Goal: Task Accomplishment & Management: Complete application form

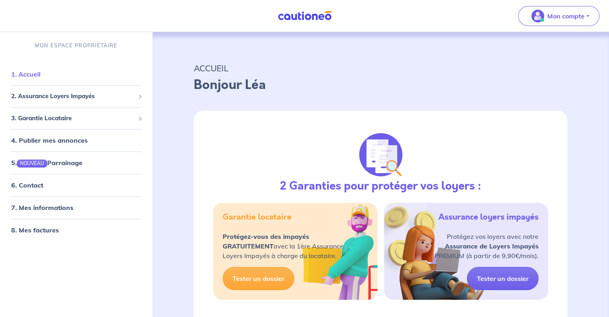
click at [34, 77] on link "1. Accueil" at bounding box center [25, 74] width 29 height 8
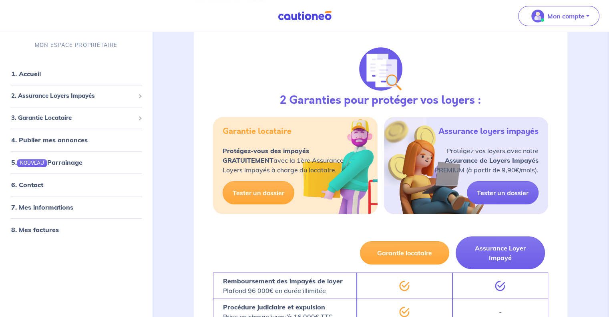
scroll to position [89, 0]
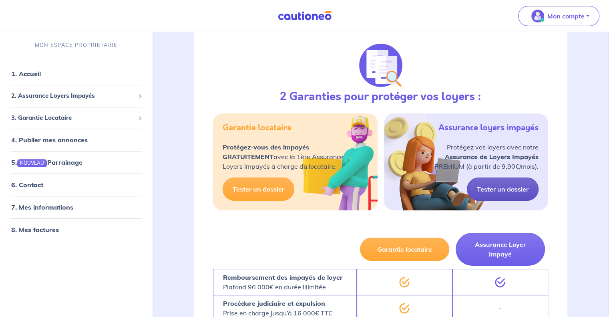
click at [511, 191] on link "Tester un dossier" at bounding box center [503, 188] width 72 height 23
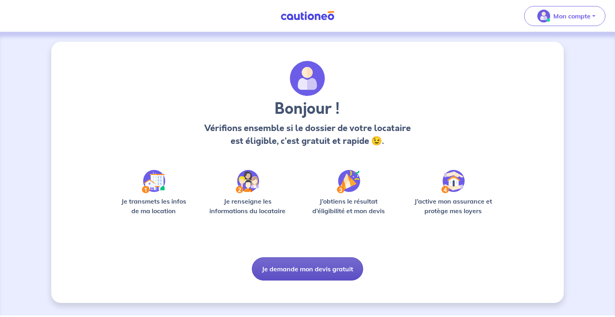
click at [302, 269] on button "Je demande mon devis gratuit" at bounding box center [307, 268] width 111 height 23
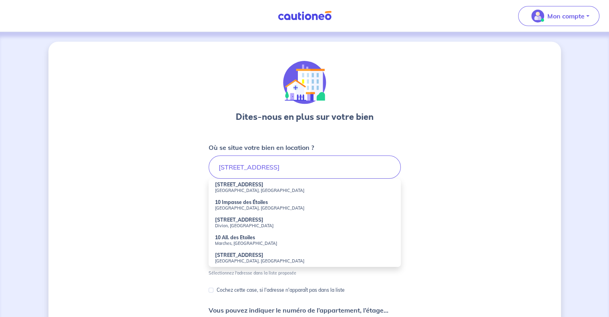
click at [248, 188] on small "[GEOGRAPHIC_DATA], [GEOGRAPHIC_DATA]" at bounding box center [304, 190] width 179 height 6
type input "[STREET_ADDRESS]"
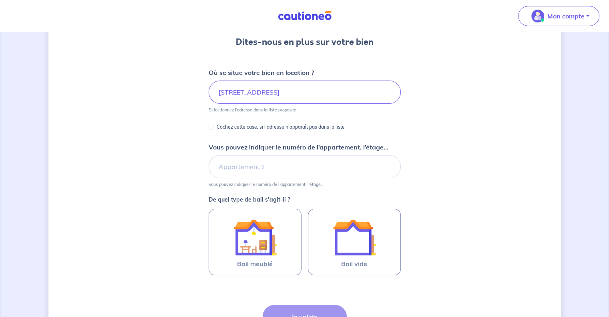
scroll to position [75, 0]
click at [303, 168] on input "Vous pouvez indiquer le numéro de l’appartement, l’étage..." at bounding box center [304, 165] width 192 height 23
type input "Appartement 203, Bâtiment E"
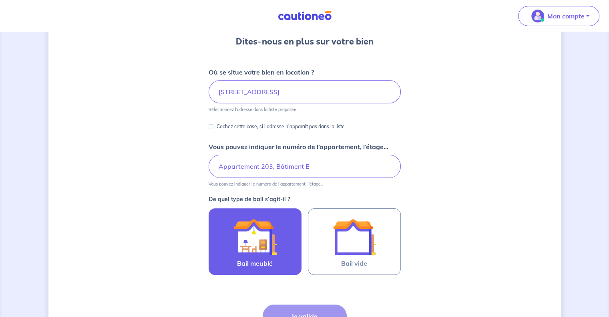
click at [254, 244] on img at bounding box center [254, 236] width 43 height 43
click at [0, 0] on input "Bail meublé" at bounding box center [0, 0] width 0 height 0
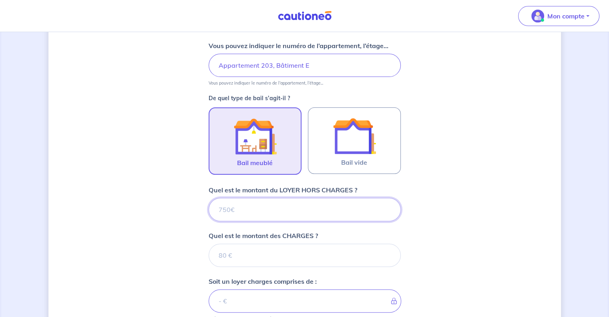
scroll to position [177, 0]
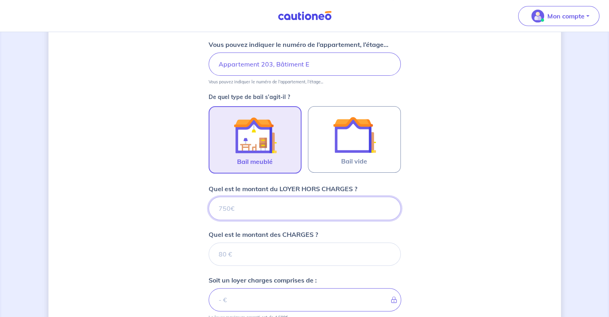
type input "8"
type input "830"
click at [242, 252] on input "Quel est le montant des CHARGES ?" at bounding box center [304, 253] width 192 height 23
type input "50"
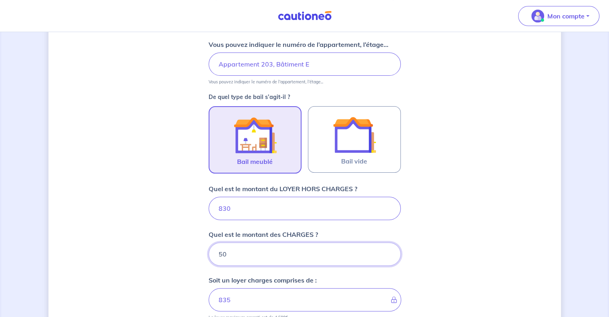
type input "880"
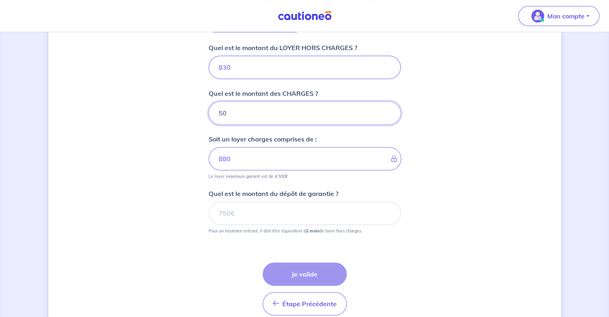
scroll to position [319, 0]
type input "50"
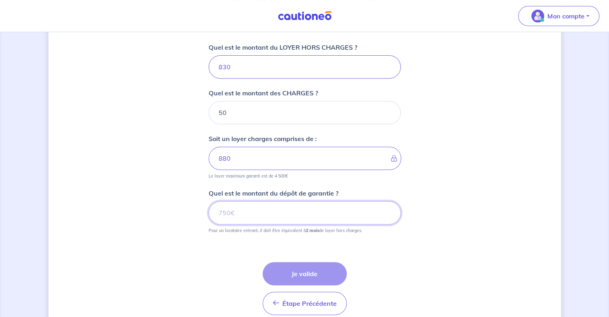
click at [269, 208] on input "Quel est le montant du dépôt de garantie ?" at bounding box center [304, 212] width 192 height 23
click at [282, 216] on input "Quel est le montant du dépôt de garantie ?" at bounding box center [304, 212] width 192 height 23
type input "1660"
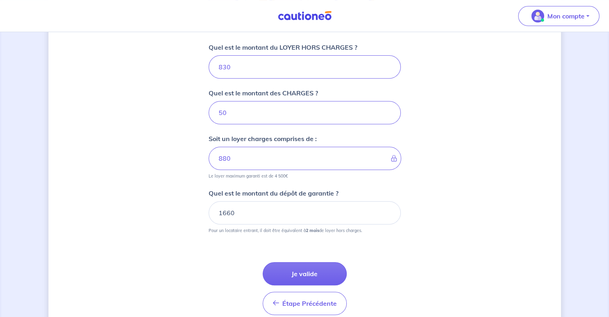
scroll to position [353, 0]
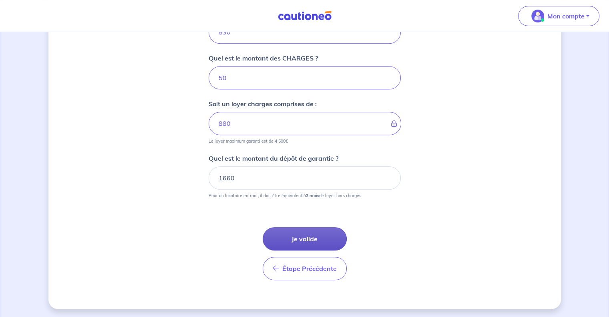
click at [316, 236] on button "Je valide" at bounding box center [305, 238] width 84 height 23
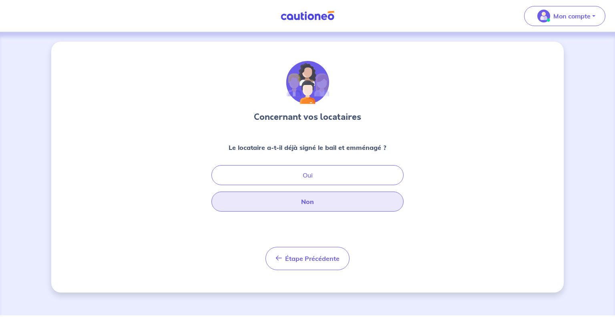
click at [320, 204] on button "Non" at bounding box center [307, 201] width 192 height 20
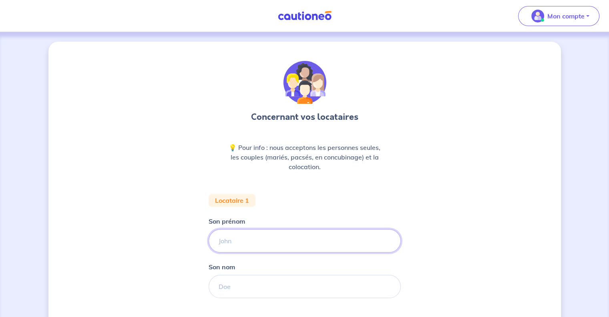
click at [253, 240] on input "Son prénom" at bounding box center [304, 240] width 192 height 23
type input "[PERSON_NAME]"
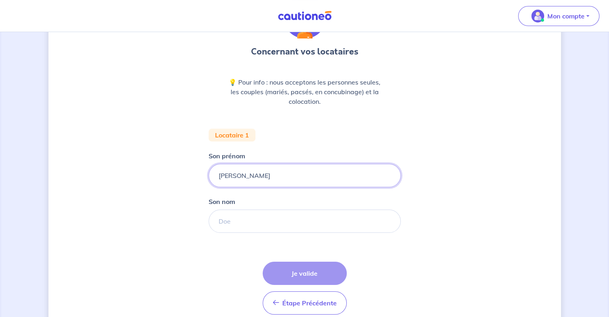
scroll to position [67, 0]
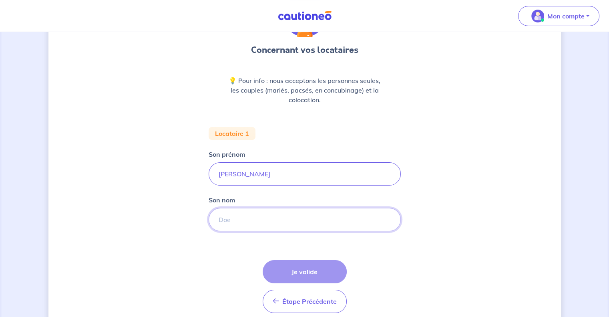
click at [253, 224] on input "Son nom" at bounding box center [304, 219] width 192 height 23
type input "FISHER"
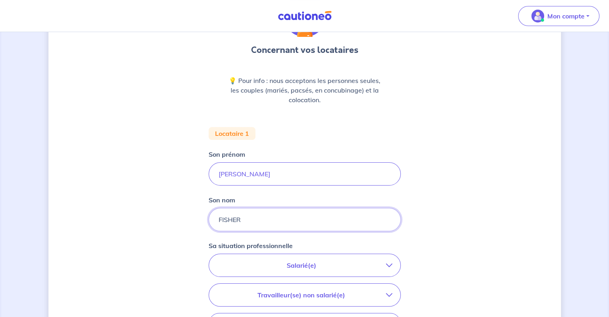
scroll to position [139, 0]
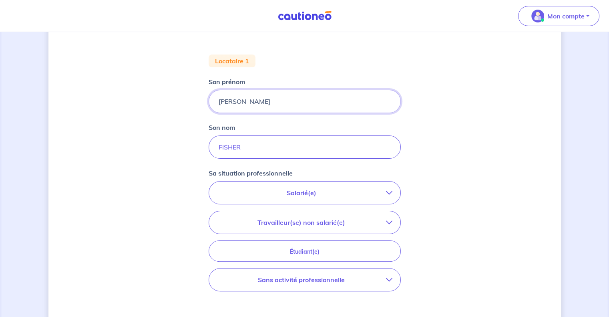
click at [251, 100] on input "[PERSON_NAME]" at bounding box center [304, 101] width 192 height 23
type input "P"
type input "Matisse"
drag, startPoint x: 261, startPoint y: 139, endPoint x: 197, endPoint y: 155, distance: 65.6
click at [197, 155] on div "Concernant vos locataires 💡 Pour info : nous acceptons les personnes seules, le…" at bounding box center [304, 154] width 512 height 505
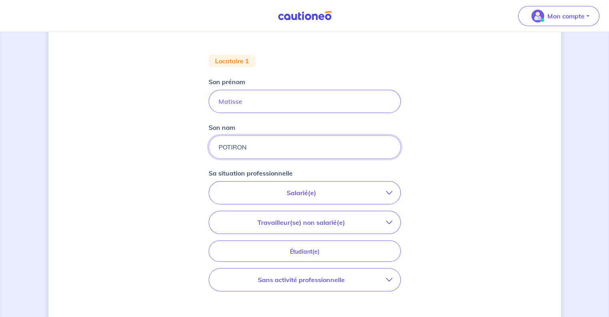
scroll to position [194, 0]
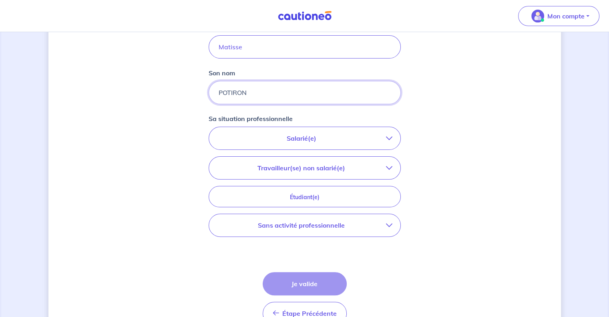
type input "POTIRON"
click at [388, 136] on icon "button" at bounding box center [389, 138] width 6 height 6
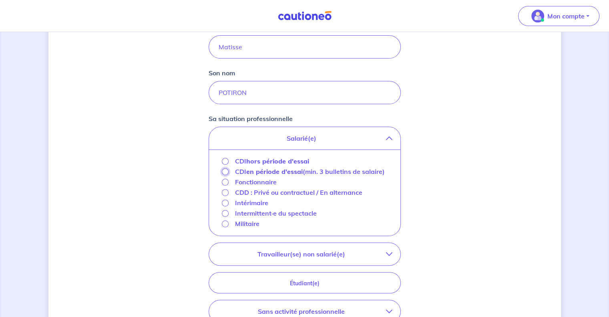
click at [224, 171] on input "CDI en période d'essai (min. 3 bulletins de salaire)" at bounding box center [225, 171] width 7 height 7
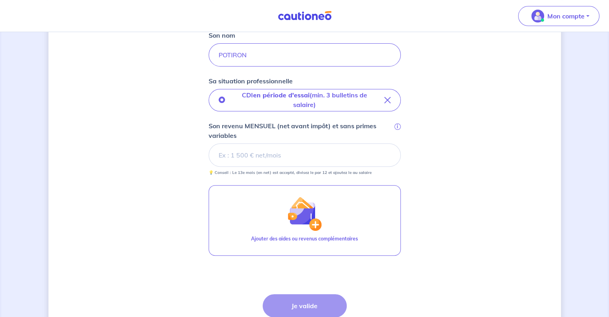
scroll to position [232, 0]
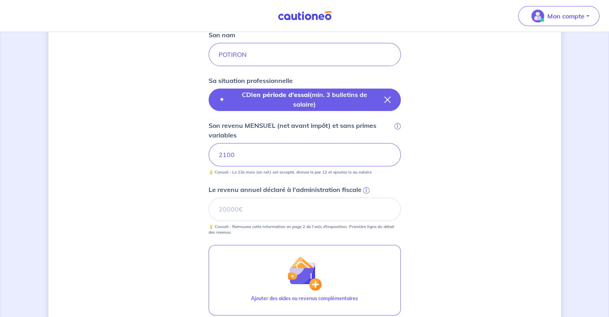
click at [389, 99] on icon "button" at bounding box center [387, 99] width 6 height 6
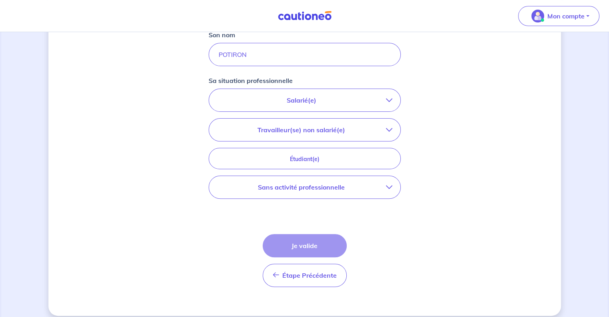
click at [339, 100] on p "Salarié(e)" at bounding box center [301, 100] width 169 height 10
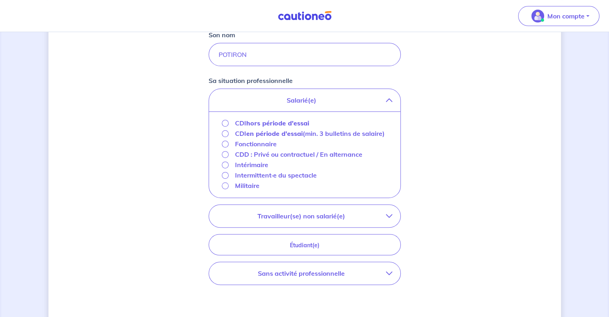
click at [272, 134] on strong "en période d'essai" at bounding box center [274, 133] width 56 height 8
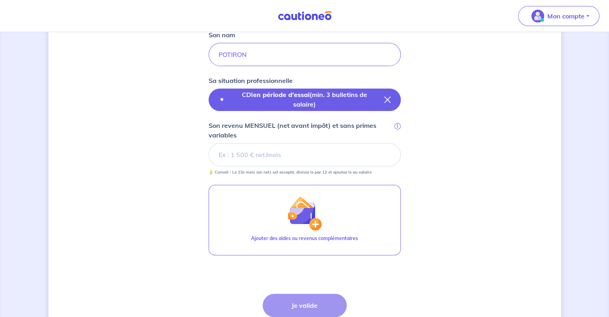
click at [387, 100] on icon "button" at bounding box center [387, 99] width 6 height 6
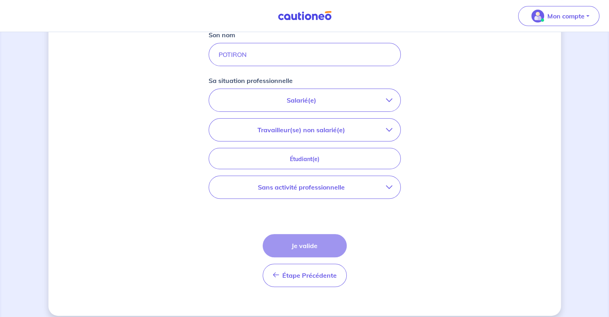
click at [301, 101] on p "Salarié(e)" at bounding box center [301, 100] width 169 height 10
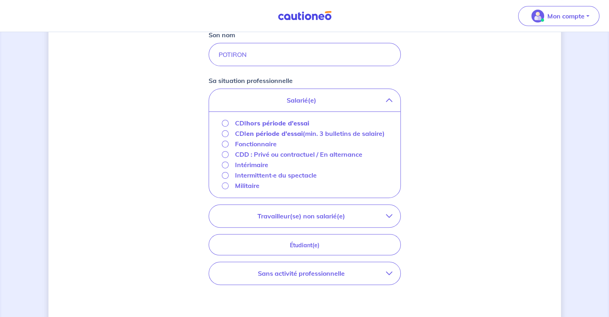
click at [257, 123] on strong "hors période d'essai" at bounding box center [277, 123] width 63 height 8
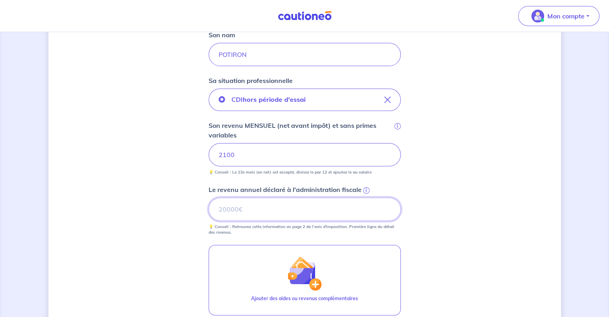
click at [292, 211] on input "Le revenu annuel déclaré à l'administration fiscale i" at bounding box center [304, 208] width 192 height 23
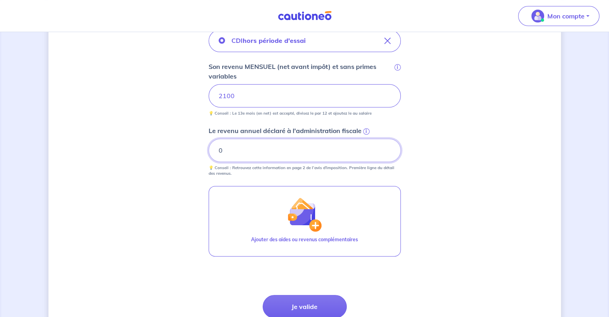
scroll to position [307, 0]
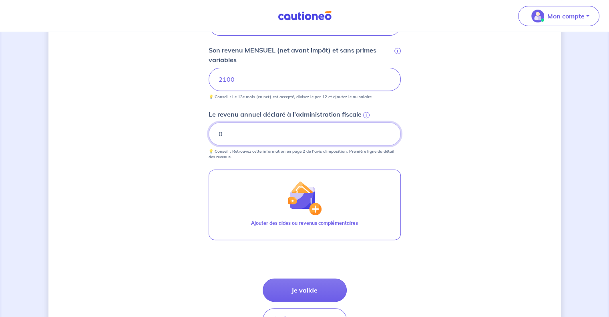
type input "0"
click at [365, 115] on span "i" at bounding box center [366, 115] width 6 height 6
click at [365, 122] on input "0" at bounding box center [304, 133] width 192 height 23
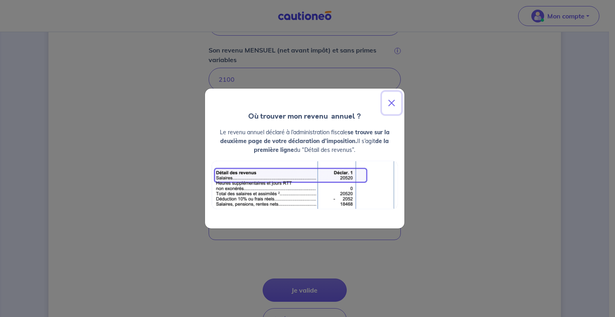
click at [389, 102] on button "Close" at bounding box center [391, 103] width 19 height 22
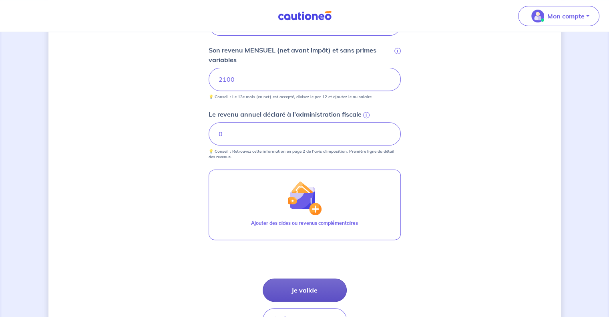
click at [300, 287] on button "Je valide" at bounding box center [305, 289] width 84 height 23
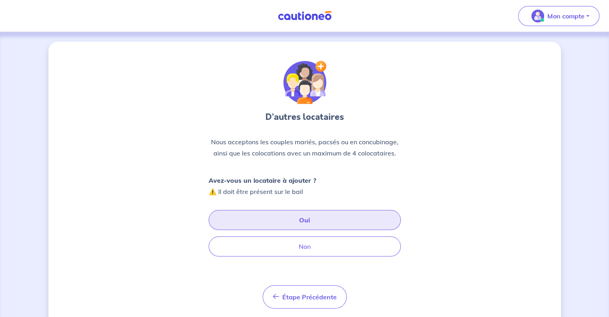
click at [303, 221] on button "Oui" at bounding box center [304, 220] width 192 height 20
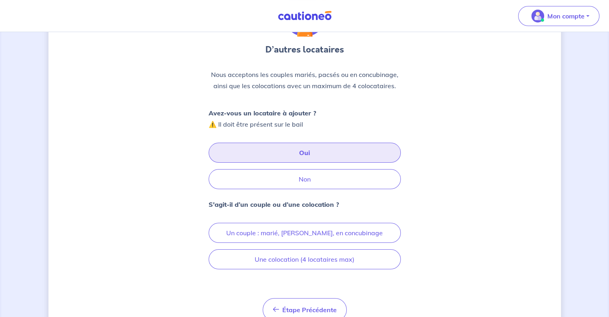
scroll to position [88, 0]
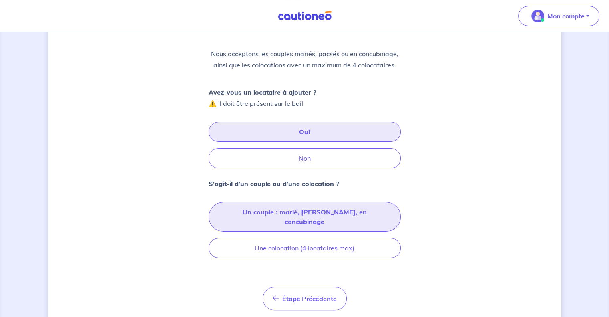
click at [305, 210] on button "Un couple : marié, [PERSON_NAME], en concubinage" at bounding box center [304, 217] width 192 height 30
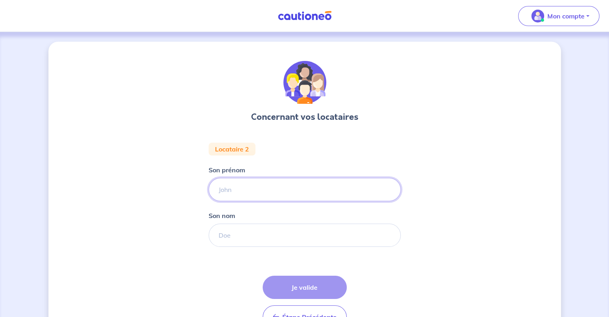
click at [259, 187] on input "Son prénom" at bounding box center [304, 189] width 192 height 23
type input "[PERSON_NAME]"
click at [237, 237] on input "Son nom" at bounding box center [304, 234] width 192 height 23
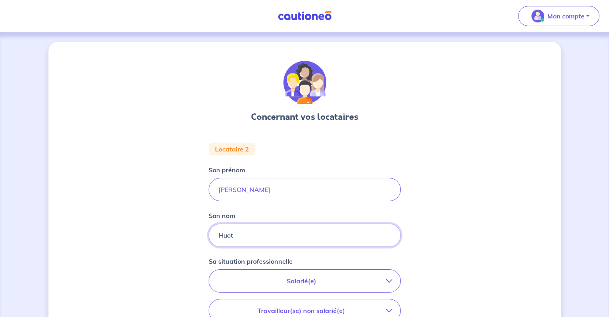
type input "Huot"
click at [167, 245] on div "Concernant vos locataires Locataire 2 Son prénom Ilona Son nom Huot Sa situatio…" at bounding box center [304, 269] width 512 height 454
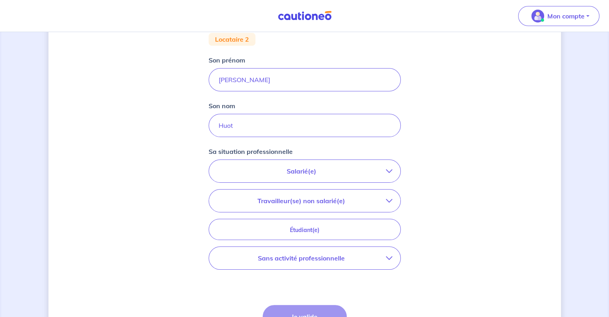
scroll to position [152, 0]
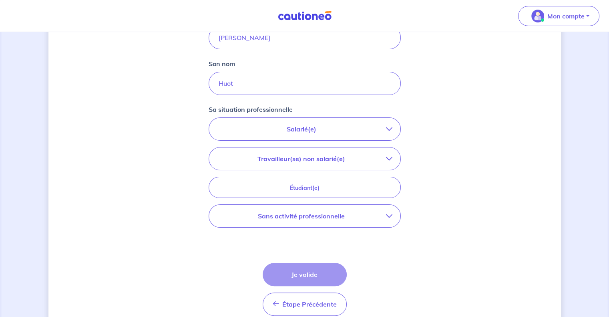
click at [389, 128] on icon "button" at bounding box center [389, 129] width 6 height 6
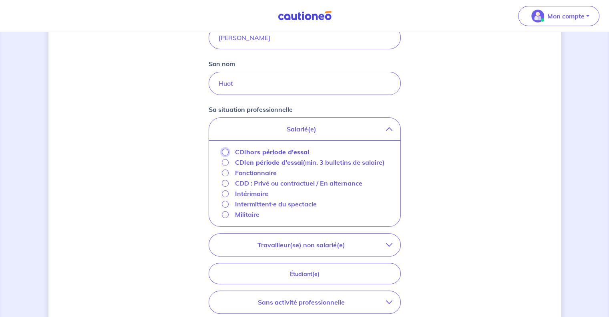
click at [224, 148] on input "CDI hors période d'essai" at bounding box center [225, 151] width 7 height 7
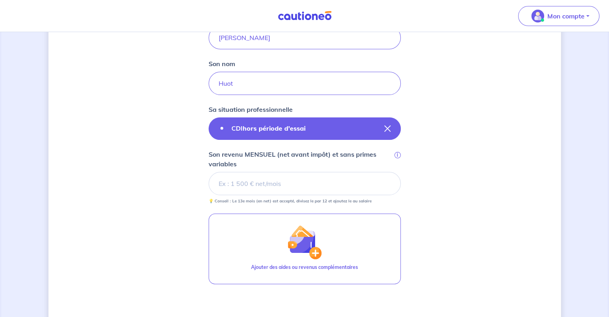
click at [385, 124] on button "CDI hors période d'essai" at bounding box center [304, 128] width 192 height 22
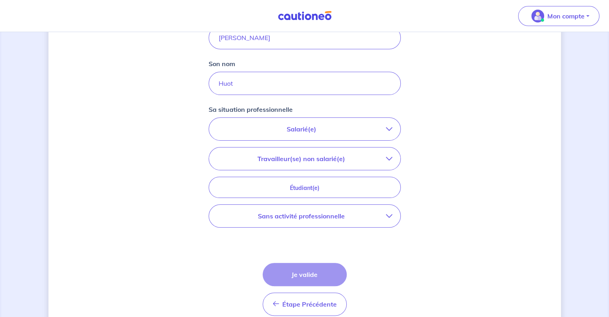
click at [385, 124] on p "Salarié(e)" at bounding box center [301, 129] width 169 height 10
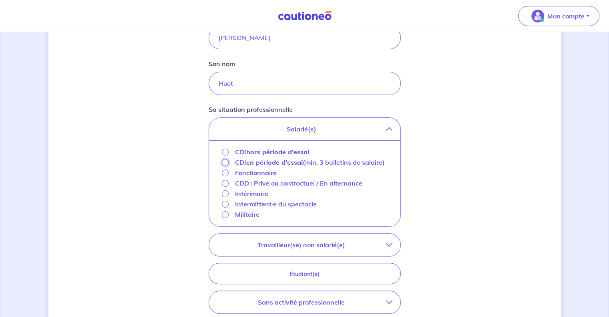
click at [224, 161] on input "CDI en période d'essai (min. 3 bulletins de salaire)" at bounding box center [225, 162] width 7 height 7
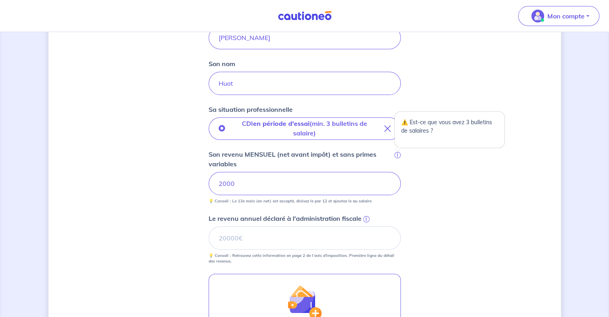
click at [396, 153] on span "i" at bounding box center [397, 155] width 6 height 6
click at [396, 172] on input "2000" at bounding box center [304, 183] width 192 height 23
click at [364, 218] on span "i" at bounding box center [366, 219] width 6 height 6
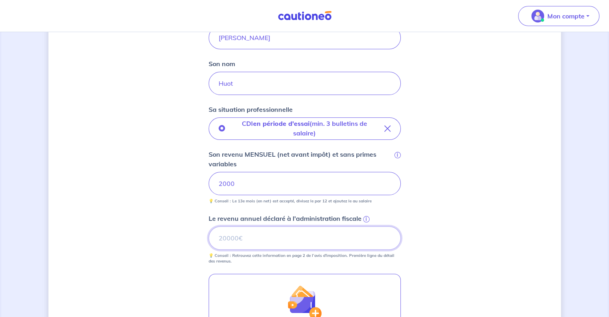
click at [364, 226] on input "Le revenu annuel déclaré à l'administration fiscale i" at bounding box center [304, 237] width 192 height 23
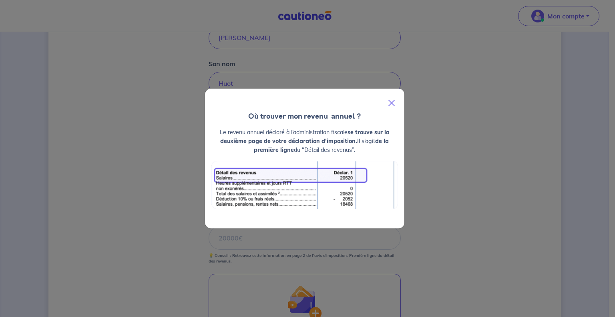
click at [469, 209] on div "Où trouver mon revenu  annuel ? Le revenu annuel déclaré à l’administration fis…" at bounding box center [307, 158] width 615 height 317
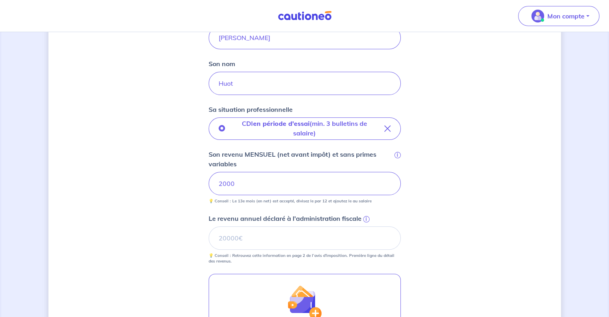
click at [363, 218] on span "i" at bounding box center [366, 219] width 6 height 6
click at [362, 226] on input "Le revenu annuel déclaré à l'administration fiscale i" at bounding box center [304, 237] width 192 height 23
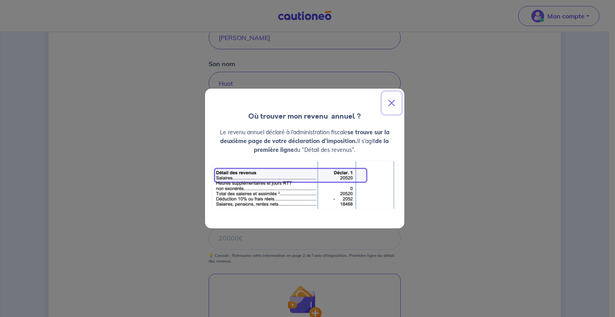
click at [395, 104] on button "Close" at bounding box center [391, 103] width 19 height 22
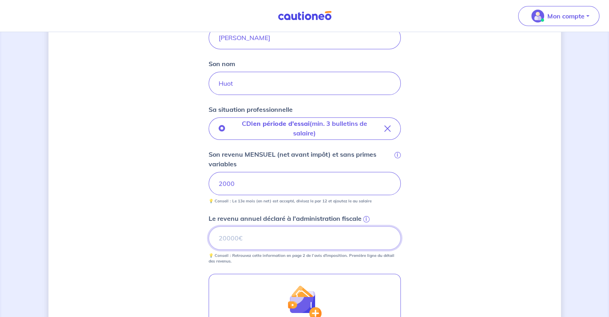
click at [256, 238] on input "Le revenu annuel déclaré à l'administration fiscale i" at bounding box center [304, 237] width 192 height 23
type input "0"
type input "4065"
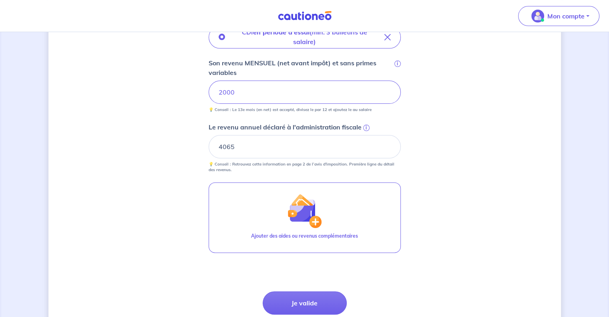
scroll to position [251, 0]
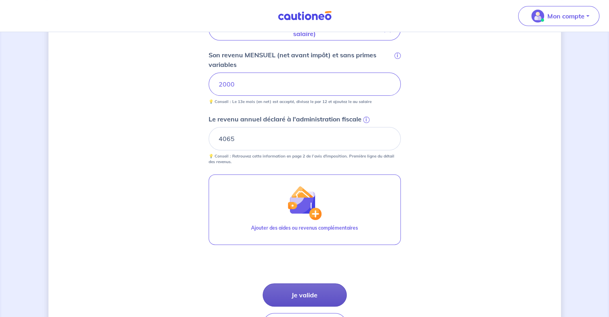
click at [299, 295] on button "Je valide" at bounding box center [305, 294] width 84 height 23
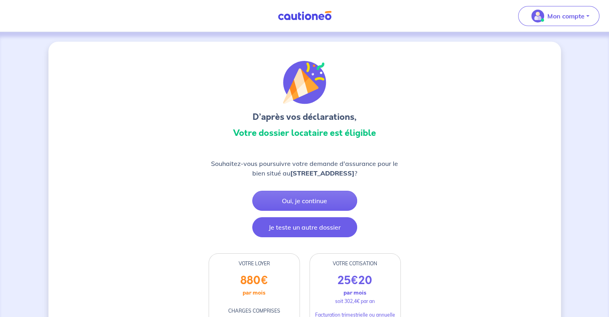
click at [314, 237] on button "Je teste un autre dossier" at bounding box center [304, 227] width 105 height 20
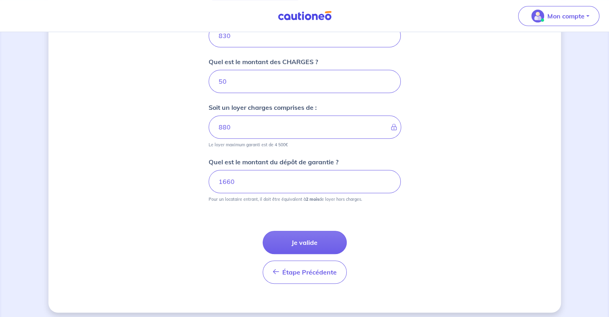
scroll to position [350, 0]
click at [315, 240] on button "Je valide" at bounding box center [305, 241] width 84 height 23
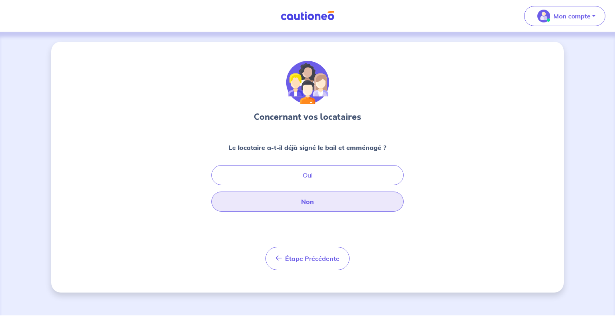
click at [318, 202] on button "Non" at bounding box center [307, 201] width 192 height 20
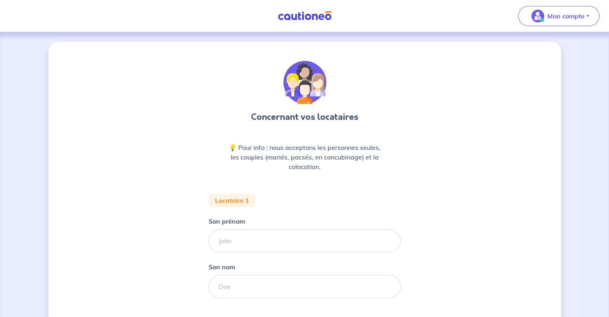
scroll to position [56, 0]
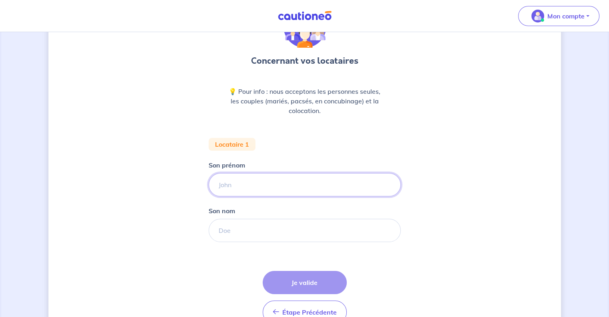
click at [273, 188] on input "Son prénom" at bounding box center [304, 184] width 192 height 23
type input "Margot"
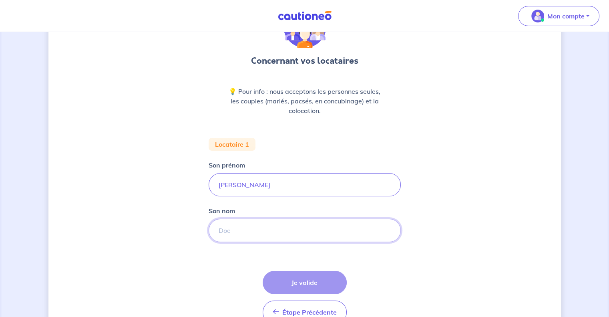
click at [240, 227] on input "Son nom" at bounding box center [304, 229] width 192 height 23
type input "Boumard"
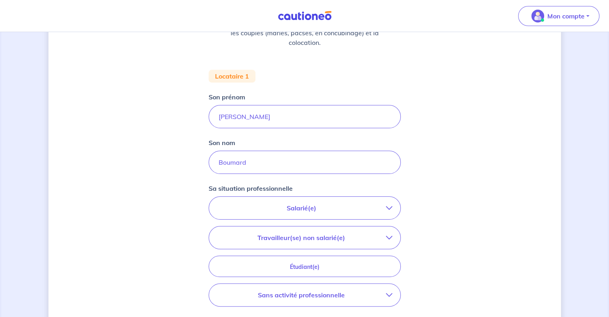
scroll to position [163, 0]
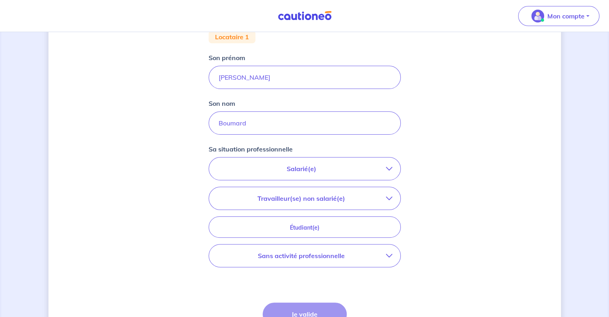
click at [390, 198] on icon "button" at bounding box center [389, 198] width 6 height 6
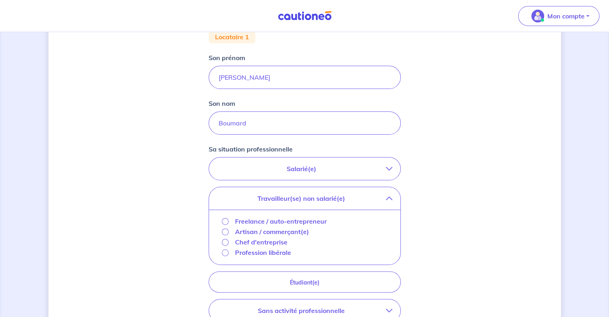
click at [307, 219] on p "Freelance / auto-entrepreneur" at bounding box center [281, 221] width 92 height 10
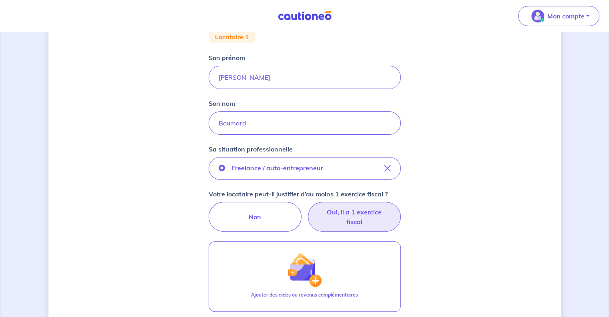
click at [361, 206] on label "Oui, il a 1 exercice fiscal" at bounding box center [354, 217] width 93 height 30
click at [307, 206] on input "Oui, il a 1 exercice fiscal" at bounding box center [304, 204] width 5 height 5
radio input "true"
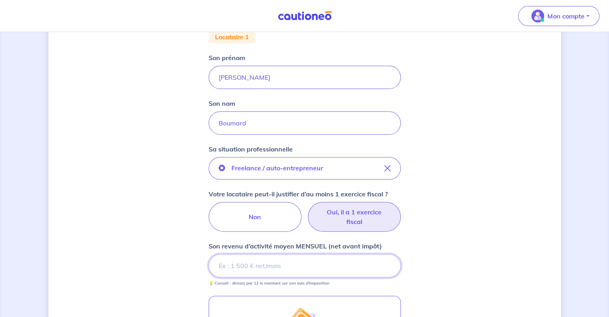
click at [255, 268] on input "Son revenu d’activité moyen MENSUEL (net avant impôt)" at bounding box center [304, 265] width 192 height 23
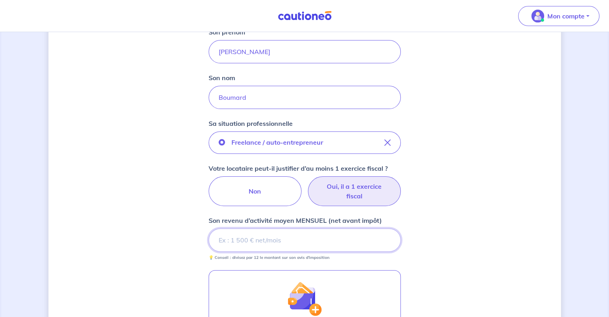
scroll to position [189, 0]
drag, startPoint x: 431, startPoint y: 219, endPoint x: 411, endPoint y: 264, distance: 49.3
click at [411, 264] on div "Concernant vos locataires 💡 Pour info : nous acceptons les personnes seules, le…" at bounding box center [304, 156] width 512 height 607
click at [359, 249] on input "Son revenu d’activité moyen MENSUEL (net avant impôt)" at bounding box center [304, 239] width 192 height 23
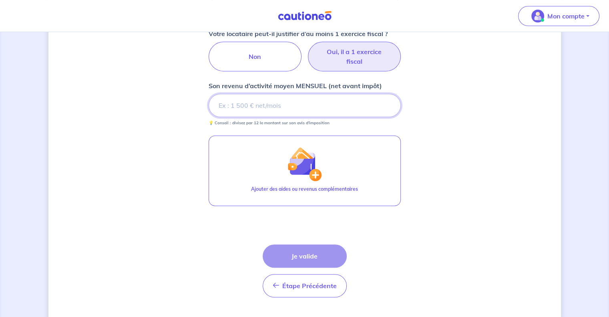
scroll to position [341, 0]
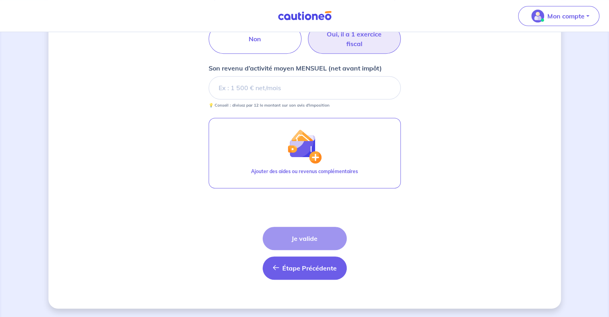
click at [313, 265] on span "Étape Précédente" at bounding box center [309, 268] width 54 height 8
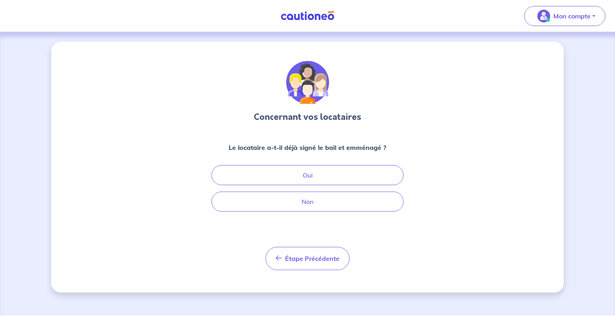
click at [313, 265] on button "Étape Précédente Précédent" at bounding box center [307, 258] width 84 height 23
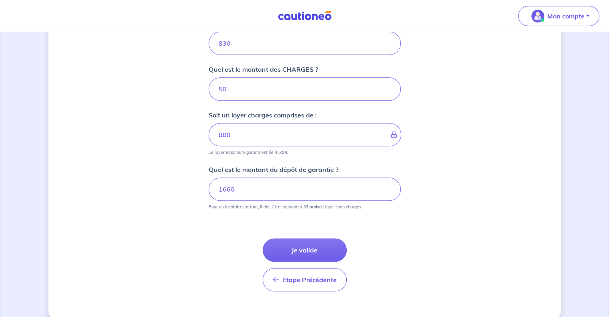
scroll to position [353, 0]
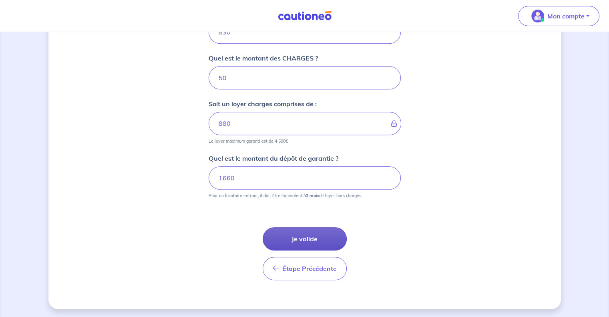
click at [304, 236] on button "Je valide" at bounding box center [305, 238] width 84 height 23
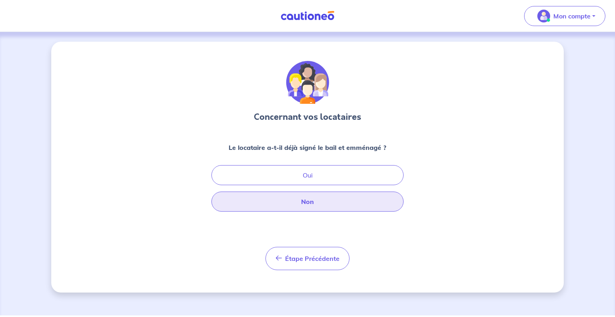
click at [299, 200] on button "Non" at bounding box center [307, 201] width 192 height 20
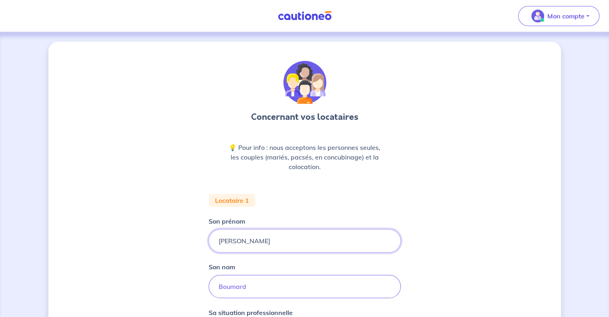
click at [249, 240] on input "Margot" at bounding box center [304, 240] width 192 height 23
type input "M"
type input "[PERSON_NAME]"
drag, startPoint x: 260, startPoint y: 287, endPoint x: 193, endPoint y: 289, distance: 66.5
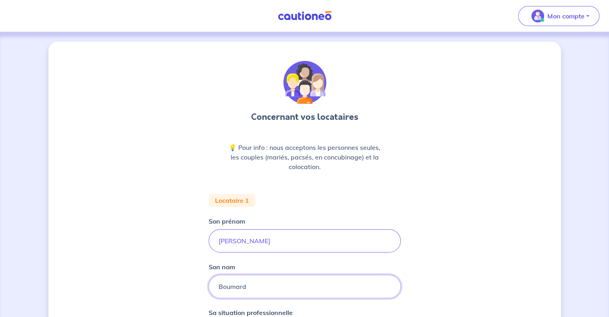
type input "FISHER"
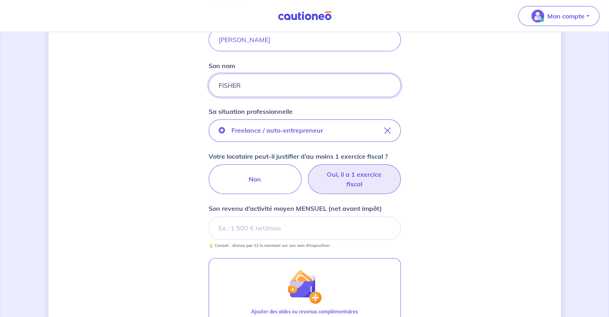
scroll to position [201, 0]
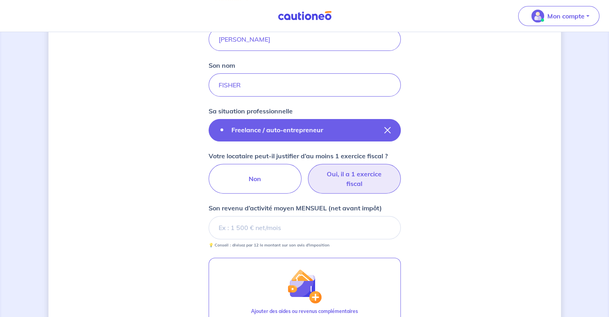
click at [387, 128] on icon "button" at bounding box center [387, 130] width 6 height 6
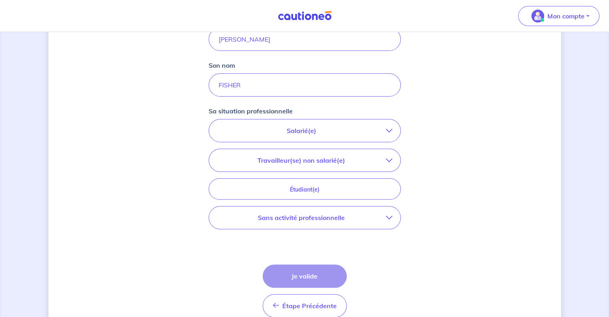
click at [391, 128] on icon "button" at bounding box center [389, 130] width 6 height 6
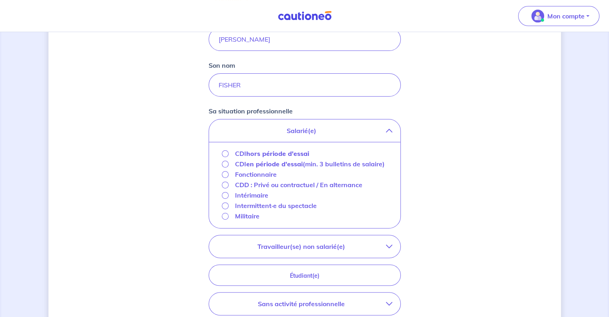
click at [437, 177] on div "Concernant vos locataires 💡 Pour info : nous acceptons les personnes seules, le…" at bounding box center [304, 135] width 512 height 591
click at [523, 206] on div "Concernant vos locataires 💡 Pour info : nous acceptons les personnes seules, le…" at bounding box center [304, 135] width 512 height 591
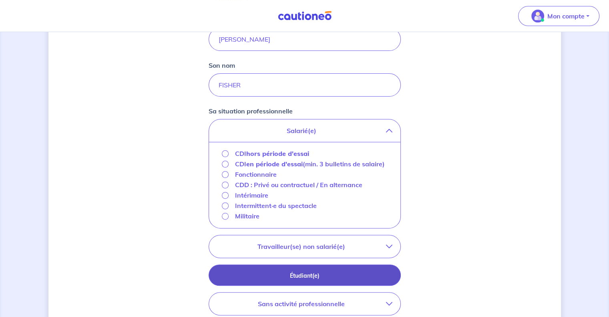
click at [322, 275] on p "Étudiant(e)" at bounding box center [304, 275] width 172 height 9
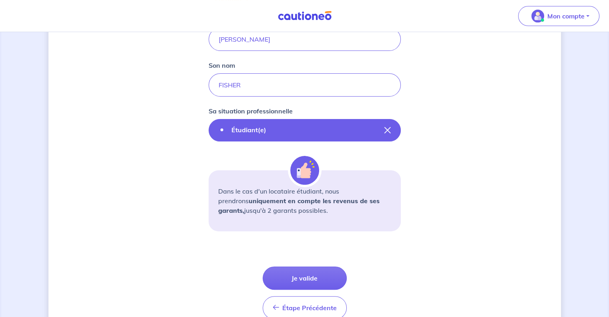
click at [393, 131] on button "Étudiant(e)" at bounding box center [304, 130] width 192 height 22
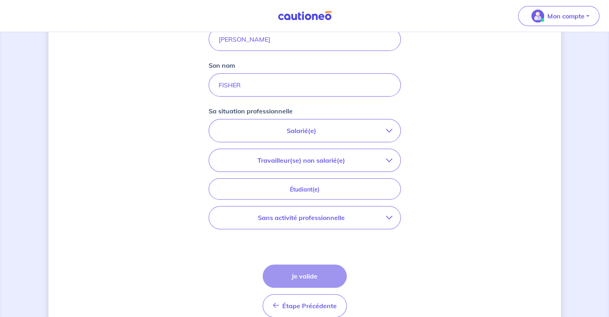
click at [383, 136] on button "Salarié(e)" at bounding box center [304, 130] width 191 height 22
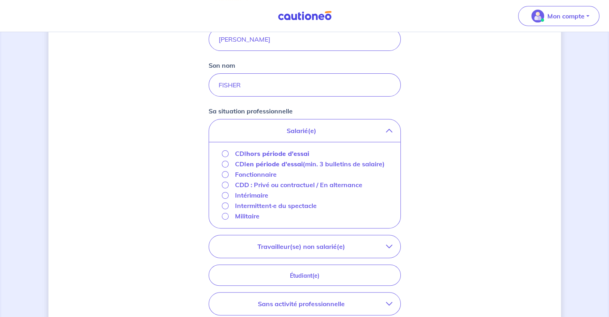
click at [272, 186] on p "CDD : Privé ou contractuel / En alternance" at bounding box center [298, 185] width 127 height 10
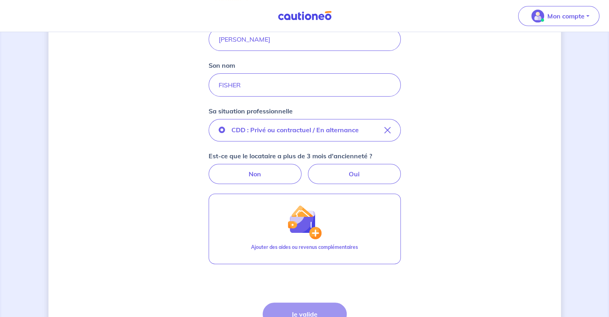
click at [134, 179] on div "Concernant vos locataires 💡 Pour info : nous acceptons les personnes seules, le…" at bounding box center [304, 111] width 512 height 543
click at [413, 202] on div "Concernant vos locataires 💡 Pour info : nous acceptons les personnes seules, le…" at bounding box center [304, 111] width 512 height 543
click at [256, 176] on label "Non" at bounding box center [254, 174] width 93 height 20
click at [302, 169] on input "Non" at bounding box center [304, 166] width 5 height 5
radio input "true"
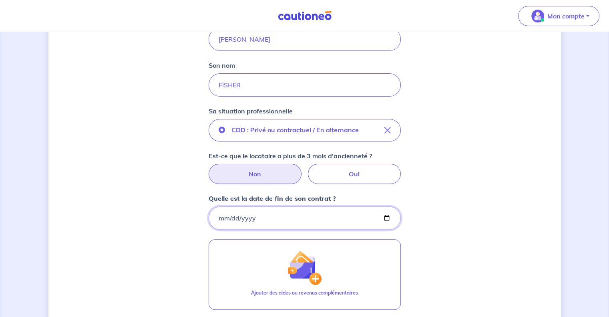
click at [266, 218] on input "Quelle est la date de fin de son contrat ?" at bounding box center [304, 217] width 192 height 23
click at [387, 217] on input "Quelle est la date de fin de son contrat ?" at bounding box center [304, 217] width 192 height 23
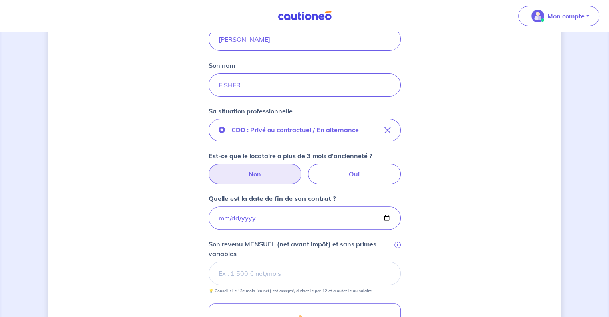
type input "[DATE]"
click at [495, 202] on div "Concernant vos locataires 💡 Pour info : nous acceptons les personnes seules, le…" at bounding box center [304, 166] width 512 height 653
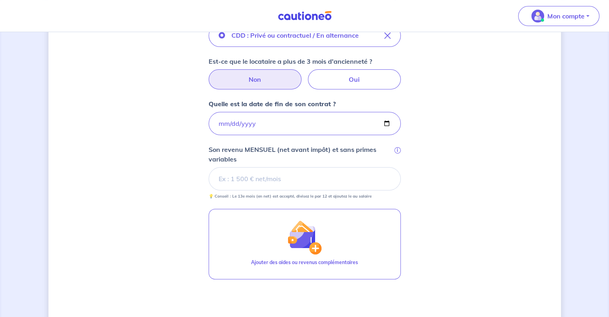
scroll to position [299, 0]
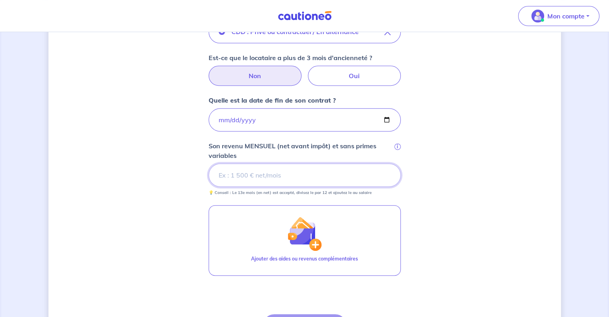
click at [269, 165] on input "Son revenu MENSUEL (net avant impôt) et sans primes variables i" at bounding box center [304, 174] width 192 height 23
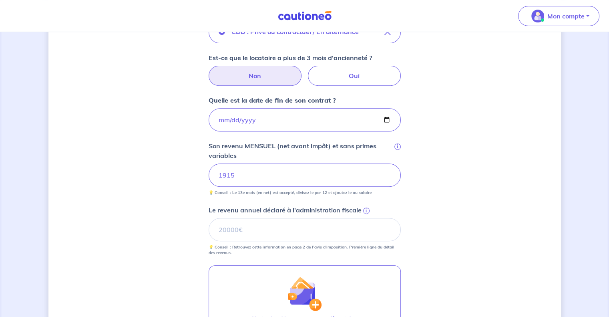
click at [473, 234] on div "Concernant vos locataires 💡 Pour info : nous acceptons les personnes seules, le…" at bounding box center [304, 98] width 512 height 713
click at [363, 211] on span "i" at bounding box center [366, 210] width 6 height 6
click at [363, 218] on input "Le revenu annuel déclaré à l'administration fiscale i" at bounding box center [304, 229] width 192 height 23
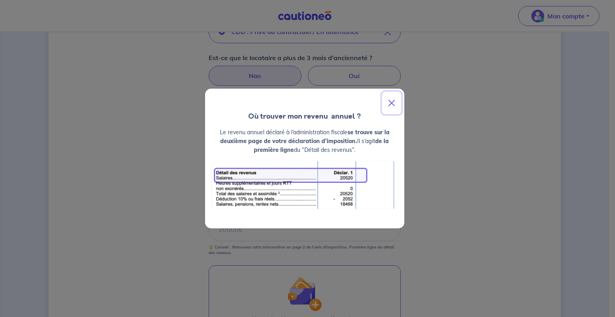
click at [393, 100] on button "Close" at bounding box center [391, 103] width 19 height 22
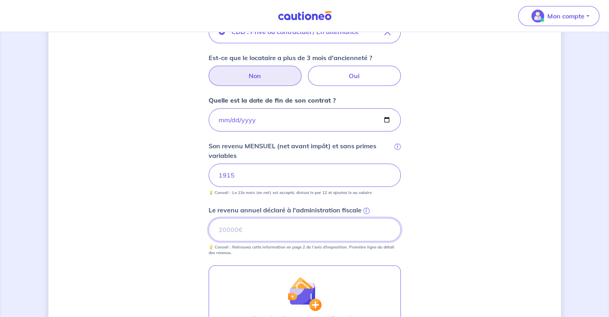
click at [319, 231] on input "Le revenu annuel déclaré à l'administration fiscale i" at bounding box center [304, 229] width 192 height 23
type input "16109"
click at [448, 244] on div "Concernant vos locataires 💡 Pour info : nous acceptons les personnes seules, le…" at bounding box center [304, 98] width 512 height 713
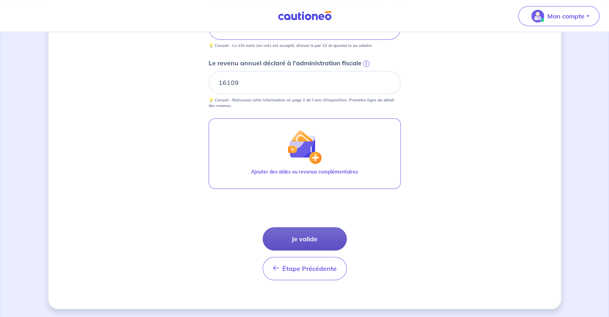
click at [287, 240] on button "Je valide" at bounding box center [305, 238] width 84 height 23
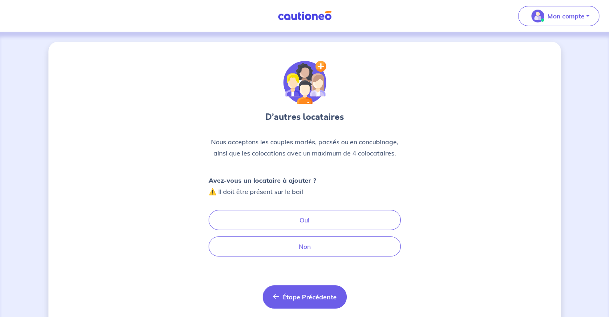
click at [320, 297] on span "Étape Précédente" at bounding box center [309, 297] width 54 height 8
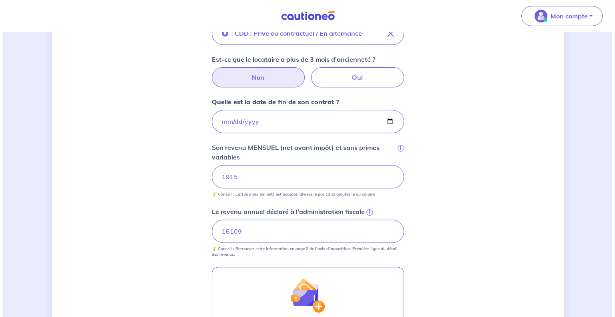
scroll to position [446, 0]
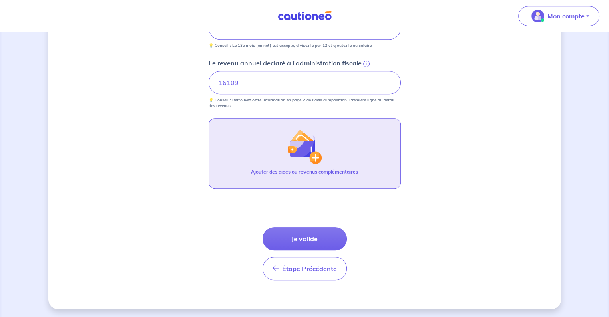
click at [323, 152] on button "Ajouter des aides ou revenus complémentaires" at bounding box center [304, 153] width 192 height 70
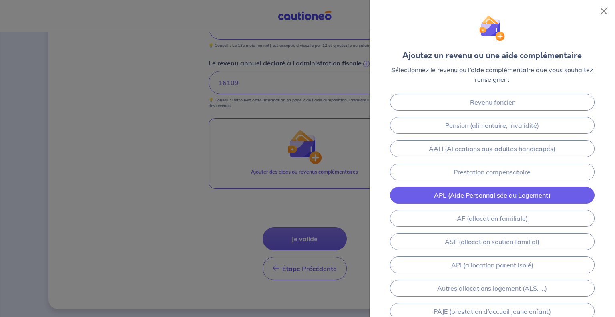
click at [445, 190] on link "APL (Aide Personnalisée au Logement)" at bounding box center [492, 194] width 204 height 17
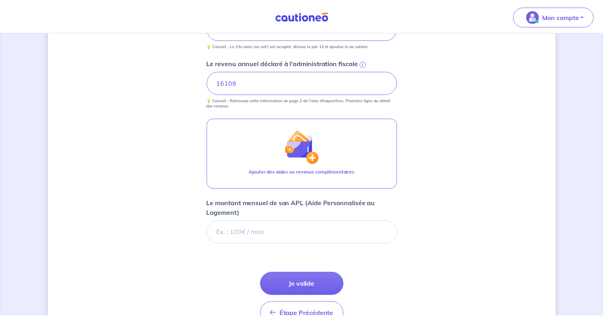
scroll to position [491, 0]
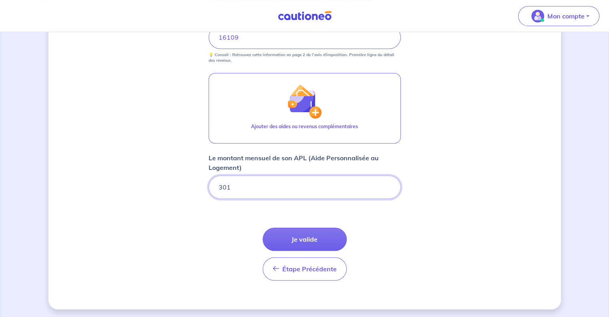
type input "301"
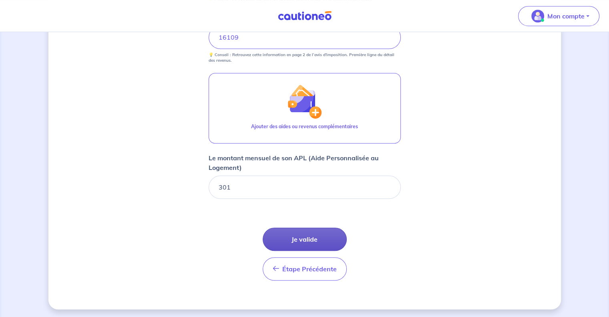
click at [313, 235] on button "Je valide" at bounding box center [305, 238] width 84 height 23
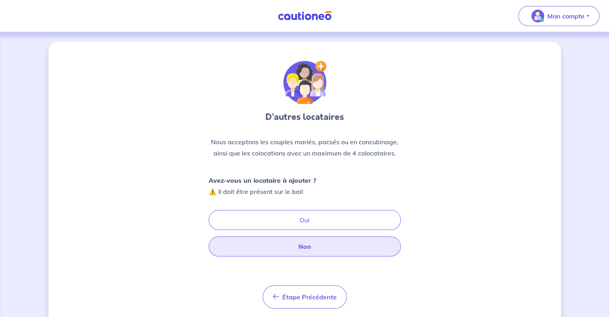
click at [337, 248] on button "Non" at bounding box center [304, 246] width 192 height 20
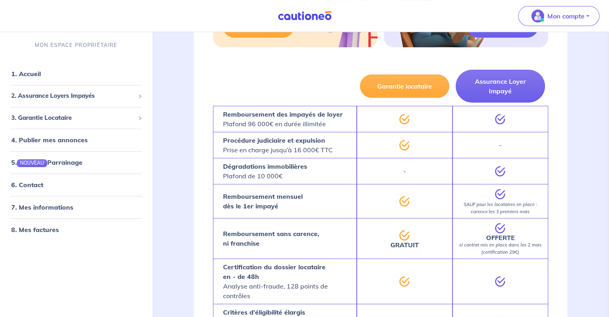
scroll to position [259, 0]
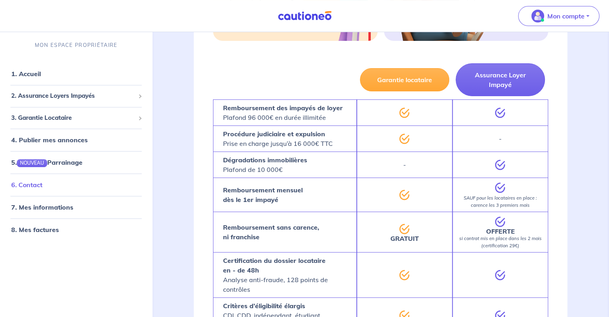
click at [33, 180] on link "6. Contact" at bounding box center [26, 184] width 31 height 8
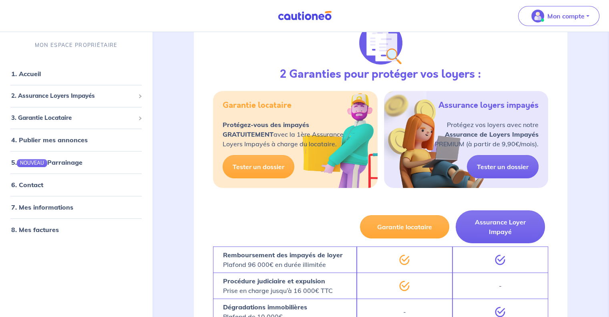
scroll to position [111, 0]
click at [32, 76] on link "1. Accueil" at bounding box center [25, 74] width 29 height 8
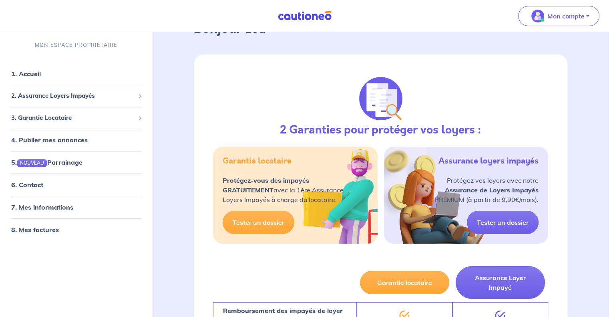
scroll to position [104, 0]
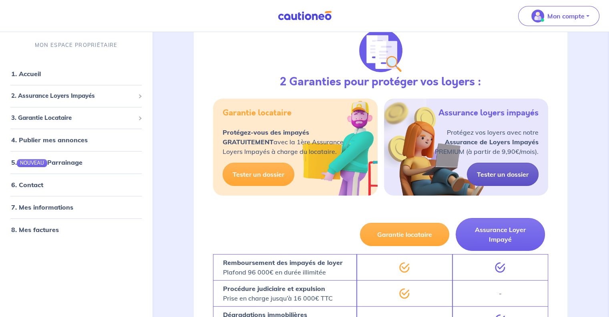
click at [493, 172] on link "Tester un dossier" at bounding box center [503, 173] width 72 height 23
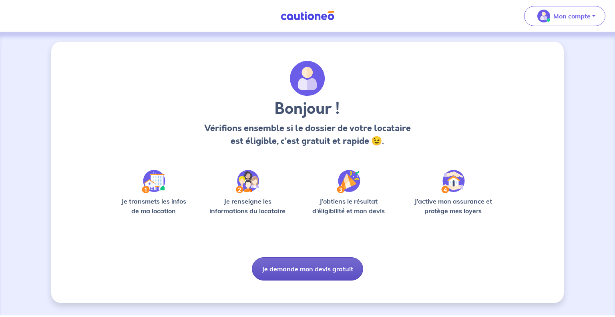
click at [317, 270] on button "Je demande mon devis gratuit" at bounding box center [307, 268] width 111 height 23
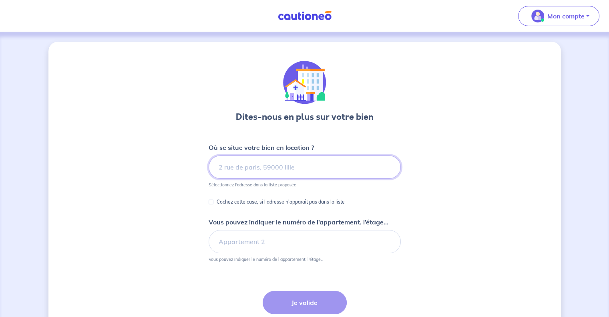
click at [257, 166] on input at bounding box center [304, 166] width 192 height 23
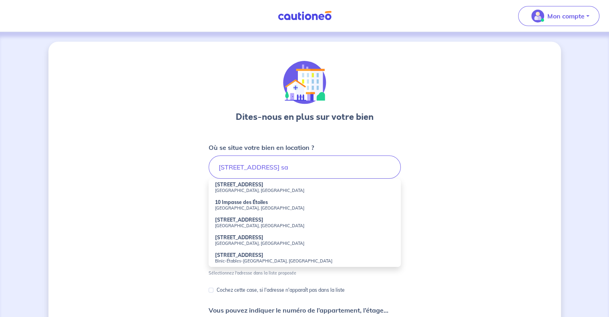
click at [240, 183] on strong "[STREET_ADDRESS]" at bounding box center [239, 184] width 48 height 6
type input "[STREET_ADDRESS]"
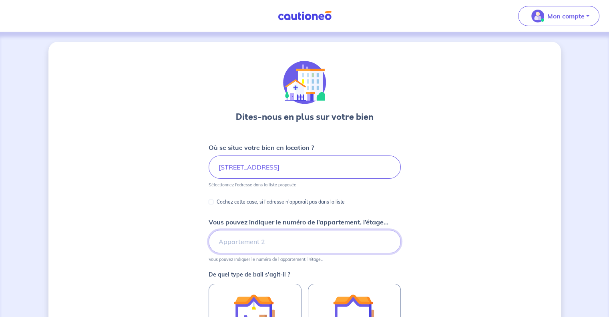
click at [287, 237] on input "Vous pouvez indiquer le numéro de l’appartement, l’étage..." at bounding box center [304, 241] width 192 height 23
type input "Appartement 203, Bâtiment E"
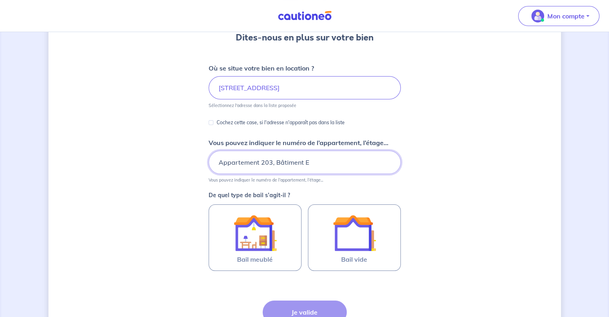
scroll to position [110, 0]
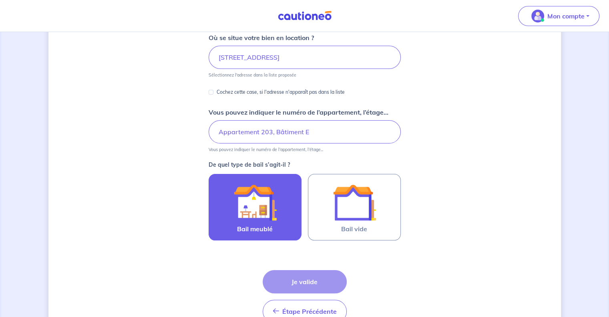
click at [260, 208] on img at bounding box center [254, 201] width 43 height 43
click at [0, 0] on input "Bail meublé" at bounding box center [0, 0] width 0 height 0
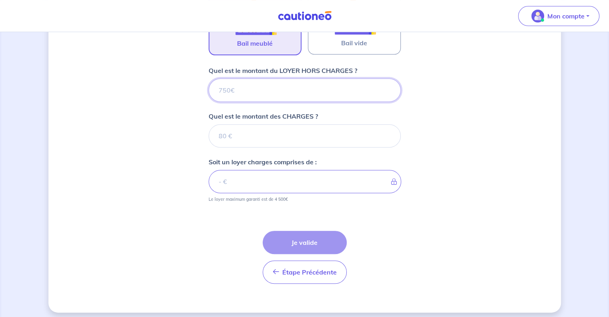
scroll to position [299, 0]
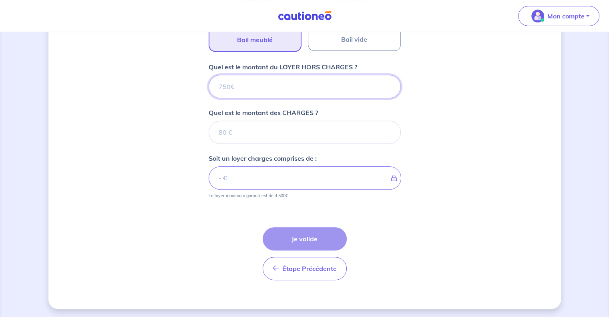
click at [253, 93] on input "Quel est le montant du LOYER HORS CHARGES ?" at bounding box center [304, 86] width 192 height 23
click at [280, 76] on input "Quel est le montant du LOYER HORS CHARGES ?" at bounding box center [304, 86] width 192 height 23
click at [261, 85] on input "Quel est le montant du LOYER HORS CHARGES ?" at bounding box center [304, 86] width 192 height 23
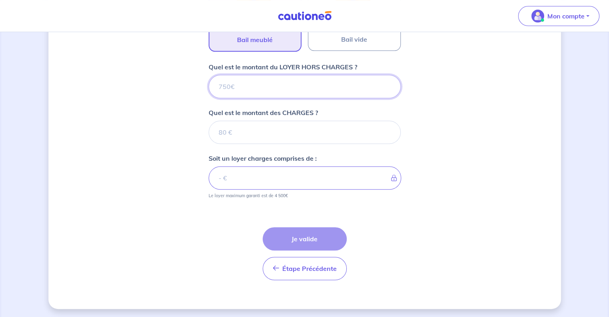
click at [261, 85] on input "Quel est le montant du LOYER HORS CHARGES ?" at bounding box center [304, 86] width 192 height 23
type input "8"
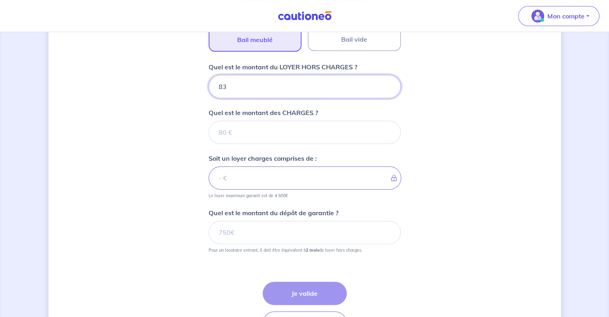
type input "830"
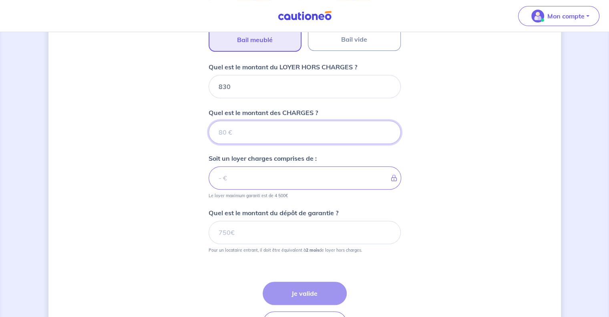
click at [263, 131] on input "Quel est le montant des CHARGES ?" at bounding box center [304, 131] width 192 height 23
type input "50"
type input "880"
type input "50"
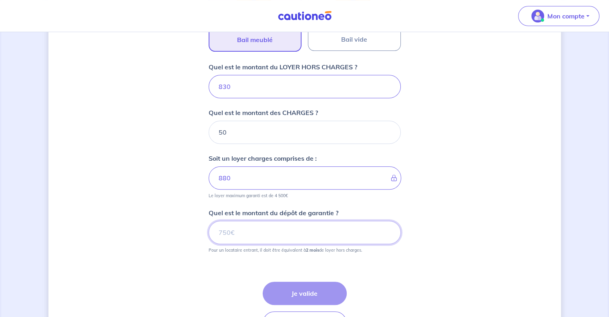
click at [264, 233] on input "Quel est le montant du dépôt de garantie ?" at bounding box center [304, 231] width 192 height 23
type input "1660"
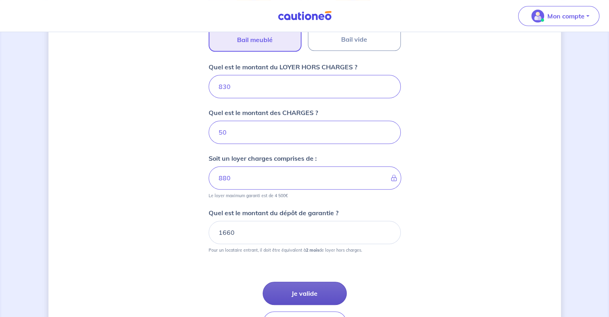
click at [318, 289] on button "Je valide" at bounding box center [305, 292] width 84 height 23
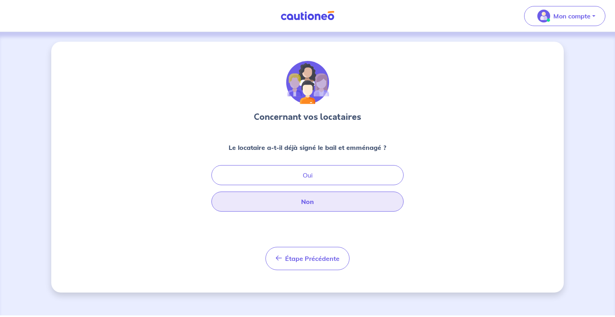
click at [296, 203] on button "Non" at bounding box center [307, 201] width 192 height 20
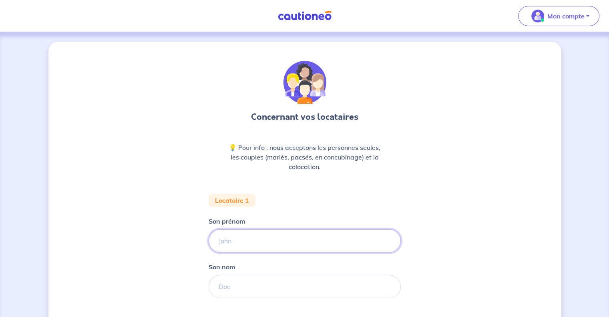
click at [279, 237] on input "Son prénom" at bounding box center [304, 240] width 192 height 23
type input "[PERSON_NAME]"
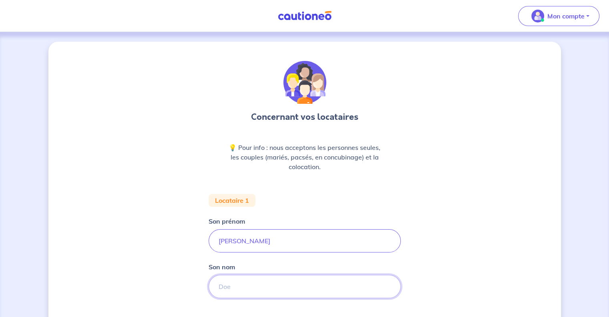
click at [266, 291] on input "Son nom" at bounding box center [304, 286] width 192 height 23
type input "FISHER"
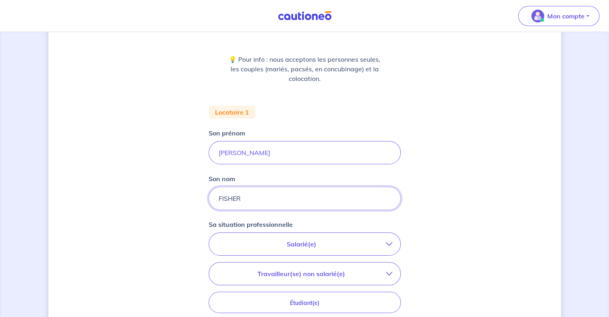
scroll to position [91, 0]
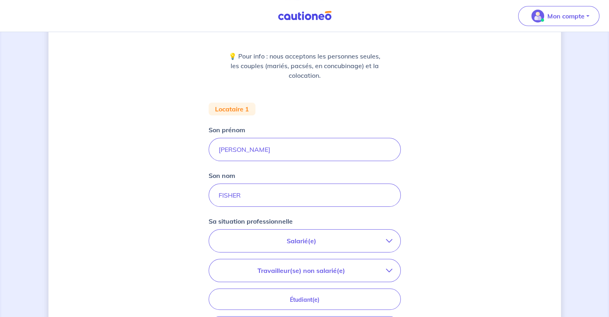
click at [392, 239] on button "Salarié(e)" at bounding box center [304, 240] width 191 height 22
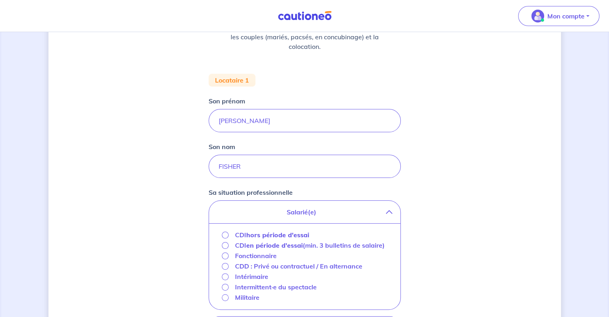
scroll to position [123, 0]
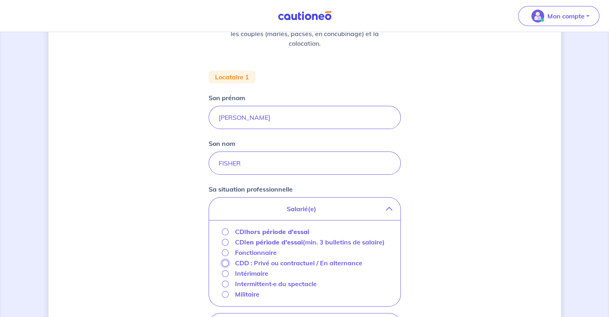
click at [224, 262] on input "CDD : Privé ou contractuel / En alternance" at bounding box center [225, 262] width 7 height 7
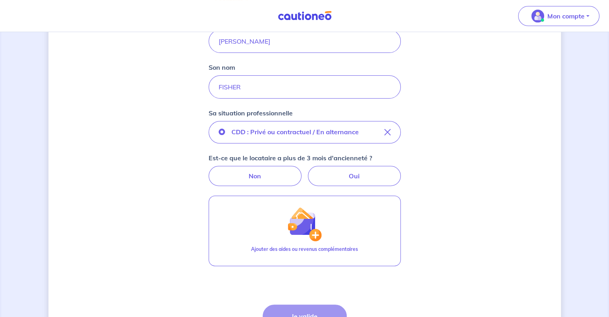
scroll to position [200, 0]
click at [265, 172] on label "Non" at bounding box center [254, 175] width 93 height 20
click at [302, 170] on input "Non" at bounding box center [304, 167] width 5 height 5
radio input "true"
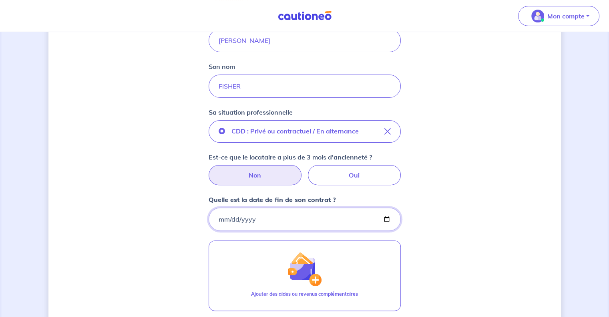
click at [303, 219] on input "Quelle est la date de fin de son contrat ?" at bounding box center [304, 218] width 192 height 23
click at [390, 216] on input "Quelle est la date de fin de son contrat ?" at bounding box center [304, 218] width 192 height 23
click at [450, 210] on div "Concernant vos locataires 💡 Pour info : nous acceptons les personnes seules, le…" at bounding box center [304, 136] width 512 height 589
click at [385, 217] on input "Quelle est la date de fin de son contrat ?" at bounding box center [304, 218] width 192 height 23
click at [349, 213] on input "Quelle est la date de fin de son contrat ?" at bounding box center [304, 218] width 192 height 23
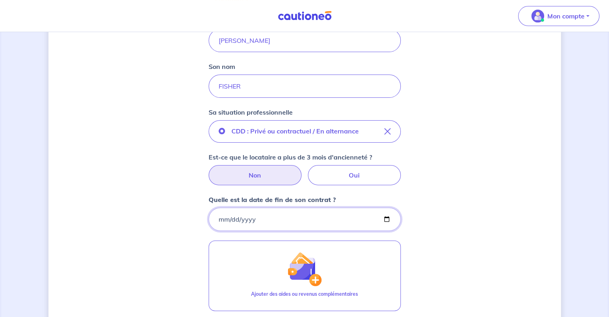
click at [388, 217] on input "Quelle est la date de fin de son contrat ?" at bounding box center [304, 218] width 192 height 23
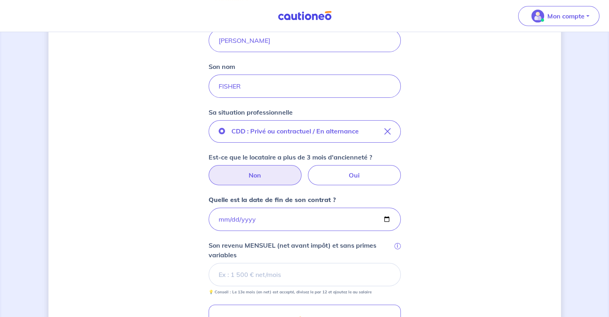
type input "[DATE]"
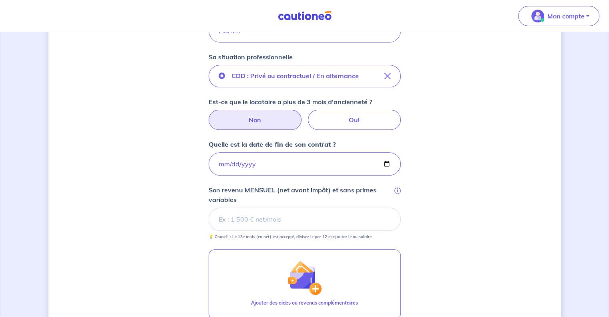
scroll to position [283, 0]
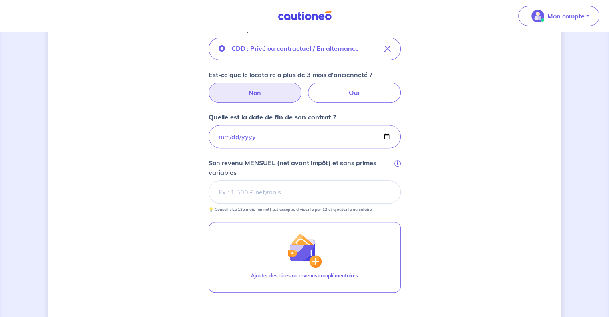
click at [315, 189] on input "Son revenu MENSUEL (net avant impôt) et sans primes variables i" at bounding box center [304, 191] width 192 height 23
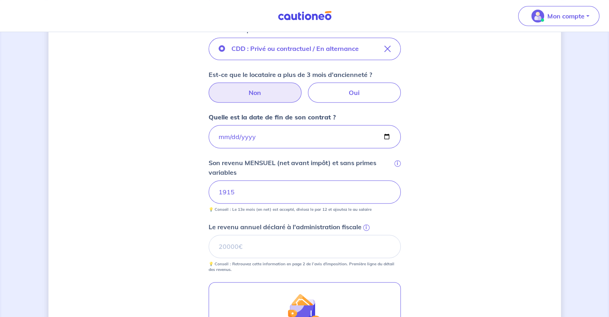
click at [477, 220] on div "Concernant vos locataires 💡 Pour info : nous acceptons les personnes seules, le…" at bounding box center [304, 115] width 512 height 713
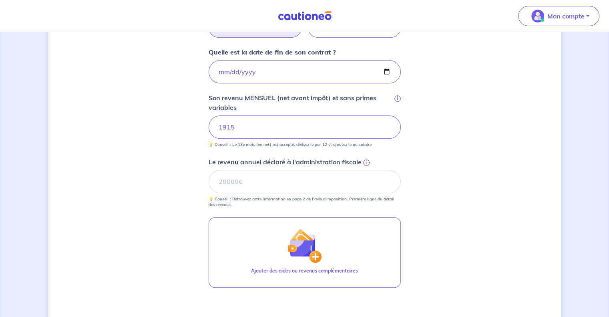
scroll to position [348, 0]
click at [290, 183] on input "Le revenu annuel déclaré à l'administration fiscale i" at bounding box center [304, 180] width 192 height 23
type input "16109"
click at [459, 224] on div "Concernant vos locataires 💡 Pour info : nous acceptons les personnes seules, le…" at bounding box center [304, 49] width 512 height 713
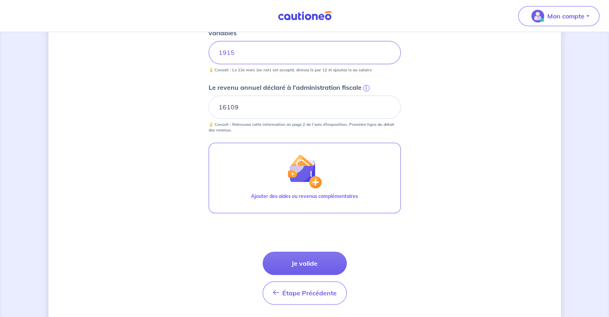
scroll to position [423, 0]
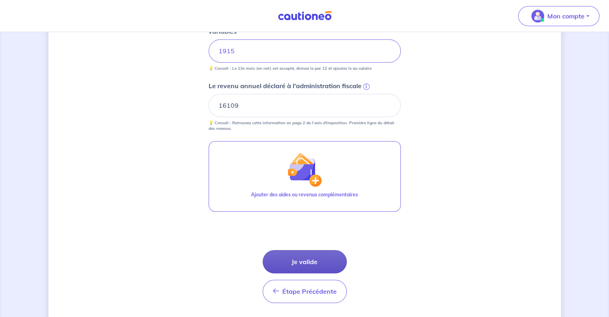
click at [318, 261] on button "Je valide" at bounding box center [305, 261] width 84 height 23
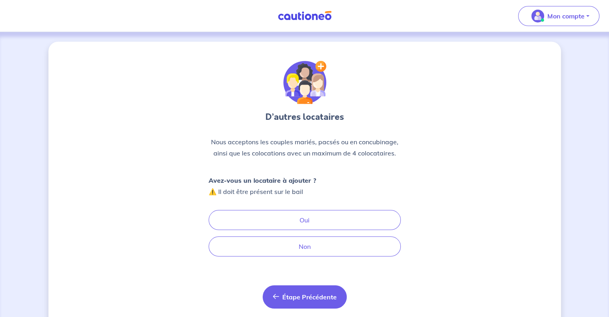
click at [298, 296] on span "Étape Précédente" at bounding box center [309, 297] width 54 height 8
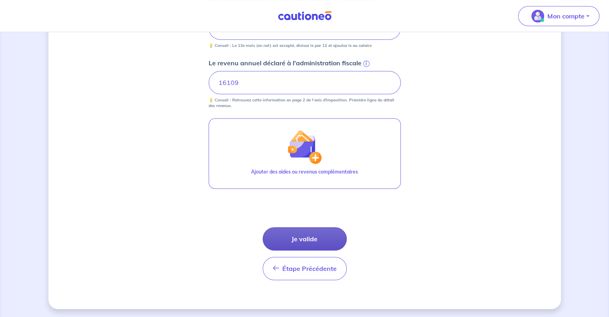
click at [320, 236] on button "Je valide" at bounding box center [305, 238] width 84 height 23
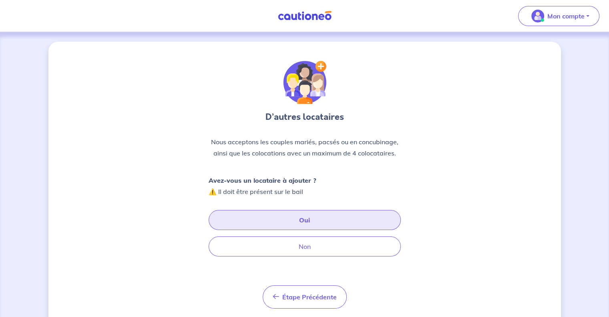
click at [297, 218] on button "Oui" at bounding box center [304, 220] width 192 height 20
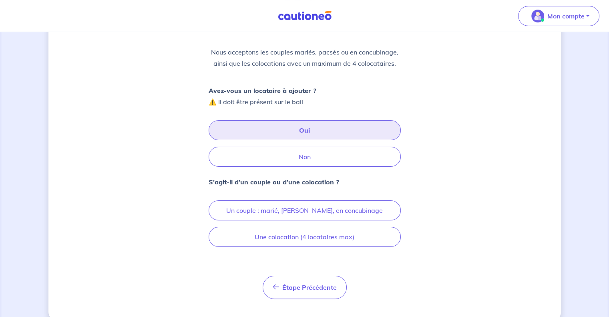
scroll to position [102, 0]
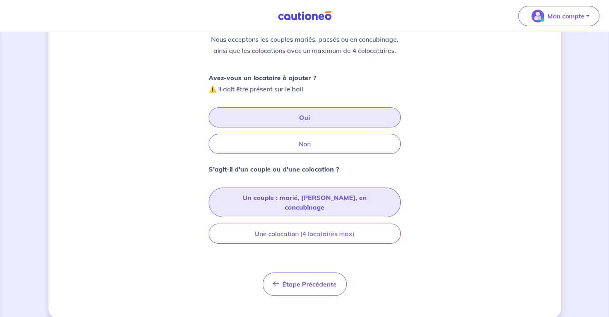
click at [335, 198] on button "Un couple : marié, [PERSON_NAME], en concubinage" at bounding box center [304, 202] width 192 height 30
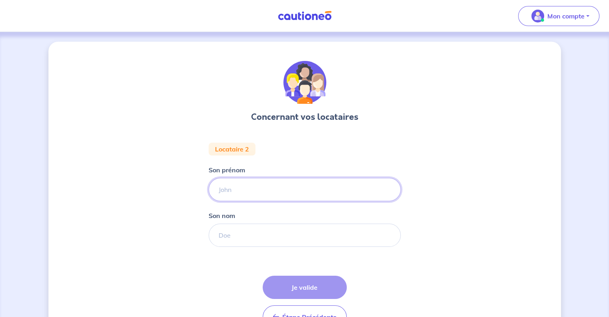
click at [279, 183] on input "Son prénom" at bounding box center [304, 189] width 192 height 23
type input "M"
type input "[PERSON_NAME]"
click at [252, 233] on input "Son nom" at bounding box center [304, 234] width 192 height 23
type input "TEYSSIER"
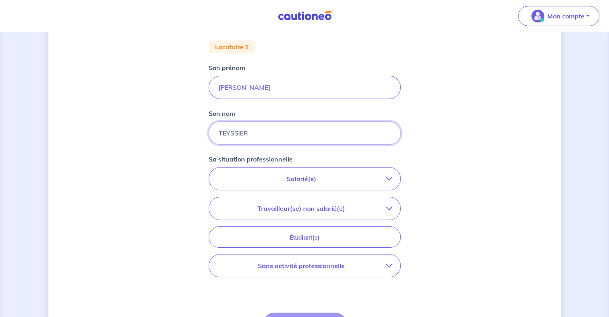
scroll to position [150, 0]
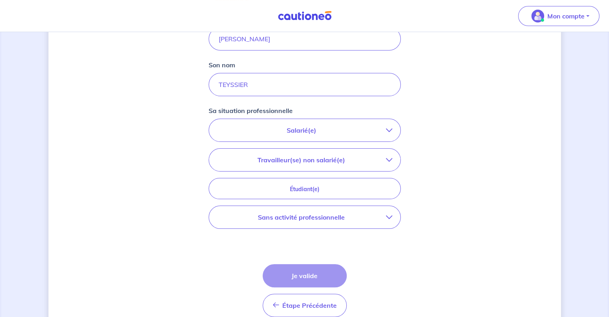
click at [387, 128] on icon "button" at bounding box center [389, 130] width 6 height 6
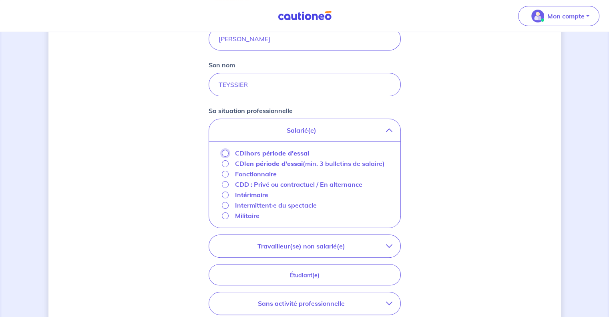
click at [224, 152] on input "CDI hors période d'essai" at bounding box center [225, 153] width 7 height 7
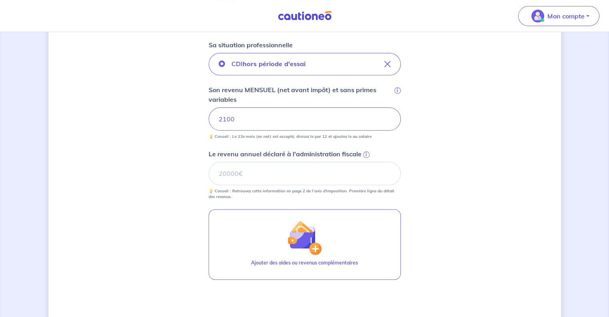
scroll to position [217, 0]
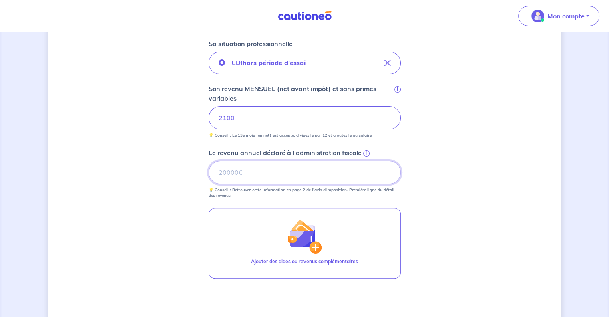
click at [257, 173] on input "Le revenu annuel déclaré à l'administration fiscale i" at bounding box center [304, 171] width 192 height 23
type input "17000"
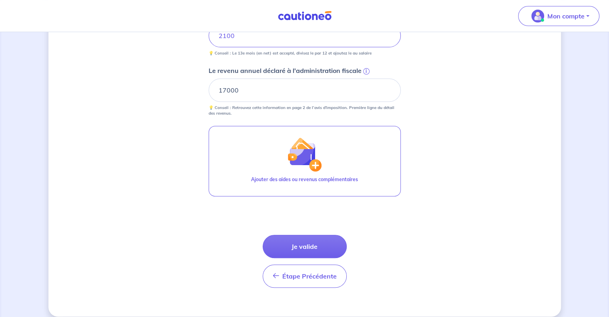
scroll to position [303, 0]
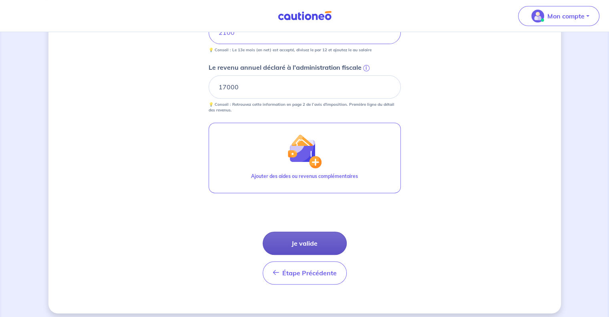
click at [312, 240] on button "Je valide" at bounding box center [305, 242] width 84 height 23
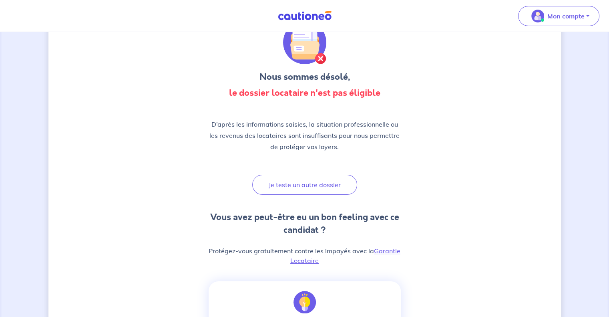
scroll to position [39, 0]
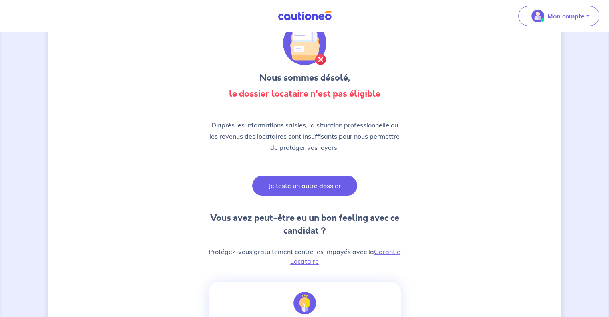
click at [325, 189] on button "Je teste un autre dossier" at bounding box center [304, 185] width 105 height 20
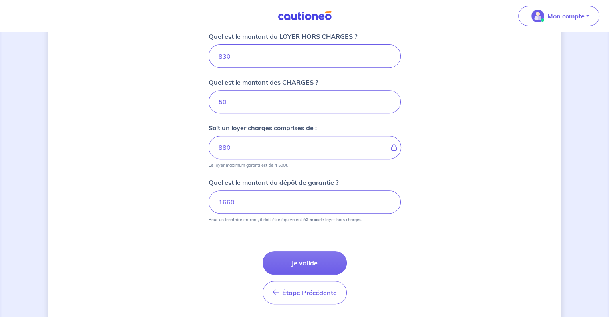
scroll to position [335, 0]
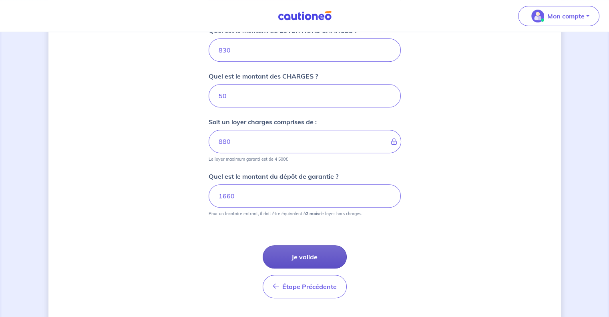
click at [327, 253] on button "Je valide" at bounding box center [305, 256] width 84 height 23
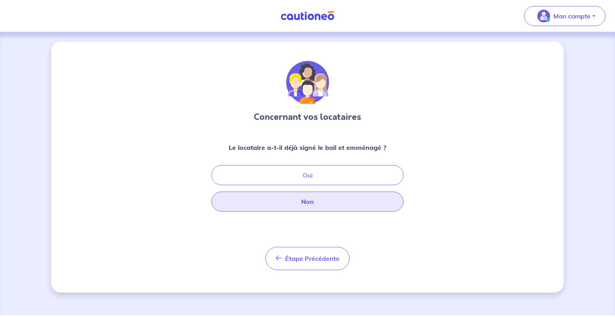
click at [326, 204] on button "Non" at bounding box center [307, 201] width 192 height 20
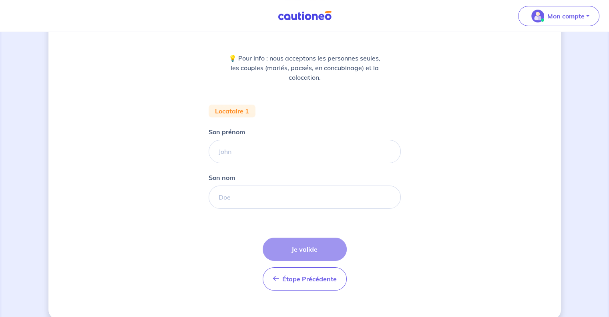
scroll to position [90, 0]
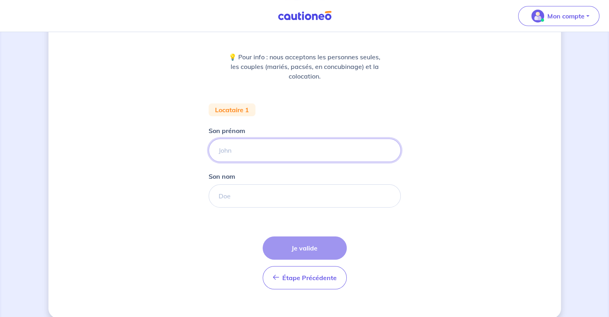
click at [294, 148] on input "Son prénom" at bounding box center [304, 149] width 192 height 23
type input "[PERSON_NAME]"
click at [256, 194] on input "Son nom" at bounding box center [304, 195] width 192 height 23
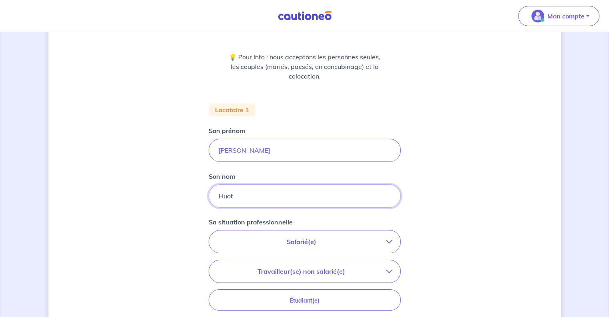
type input "Huot"
click at [446, 197] on div "Concernant vos locataires 💡 Pour info : nous acceptons les personnes seules, le…" at bounding box center [304, 203] width 512 height 505
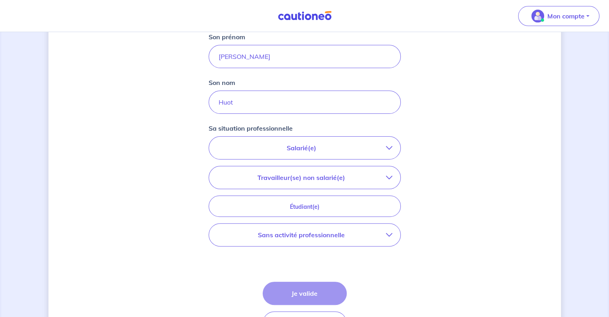
scroll to position [202, 0]
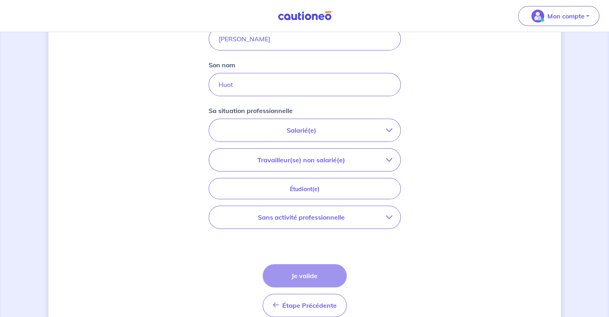
click at [329, 131] on p "Salarié(e)" at bounding box center [301, 130] width 169 height 10
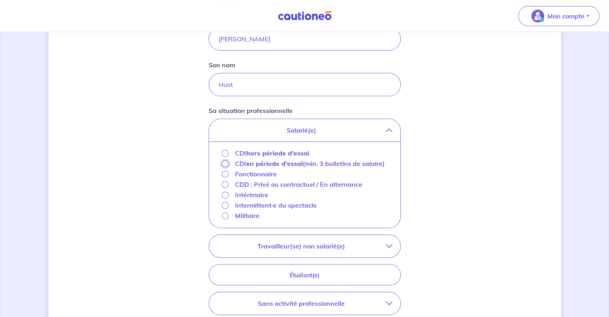
click at [226, 162] on input "CDI en période d'essai (min. 3 bulletins de salaire)" at bounding box center [225, 163] width 7 height 7
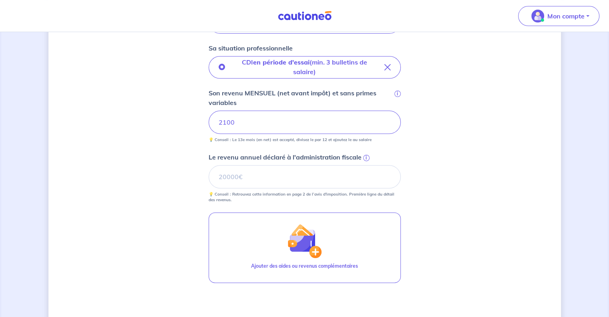
scroll to position [264, 0]
click at [276, 183] on input "Le revenu annuel déclaré à l'administration fiscale i" at bounding box center [304, 176] width 192 height 23
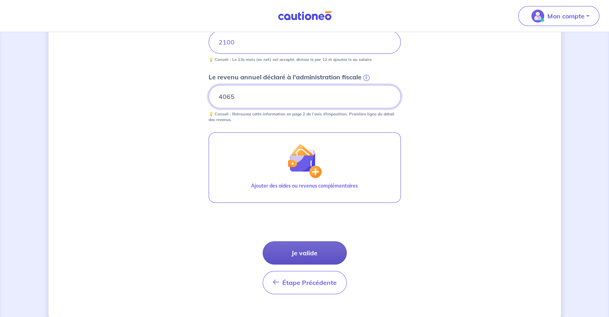
type input "4065"
click at [312, 253] on button "Je valide" at bounding box center [305, 252] width 84 height 23
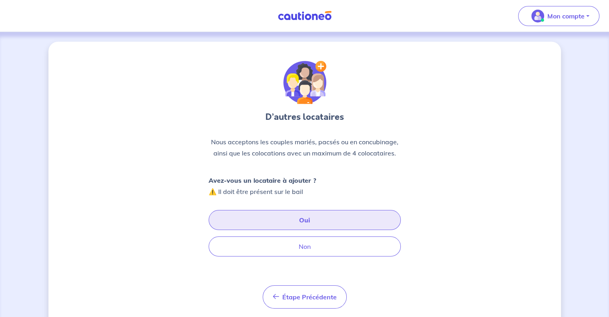
click at [333, 216] on button "Oui" at bounding box center [304, 220] width 192 height 20
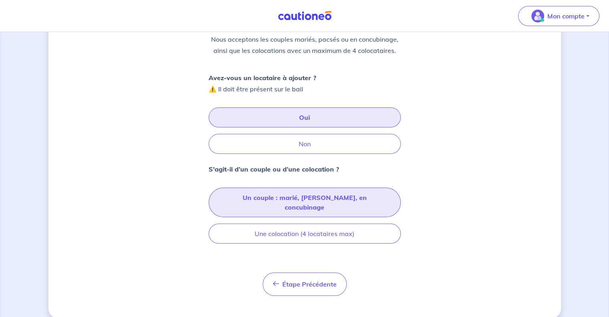
click at [312, 199] on button "Un couple : marié, [PERSON_NAME], en concubinage" at bounding box center [304, 202] width 192 height 30
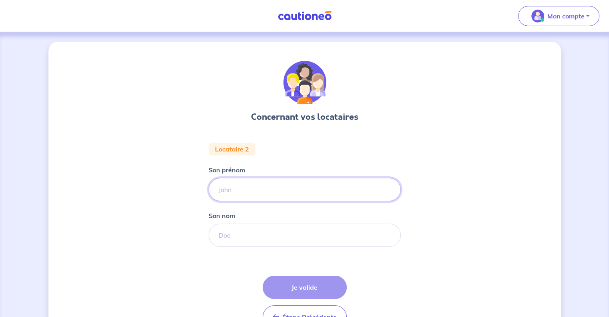
click at [274, 187] on input "Son prénom" at bounding box center [304, 189] width 192 height 23
type input "Matisse"
click at [250, 238] on input "Son nom" at bounding box center [304, 234] width 192 height 23
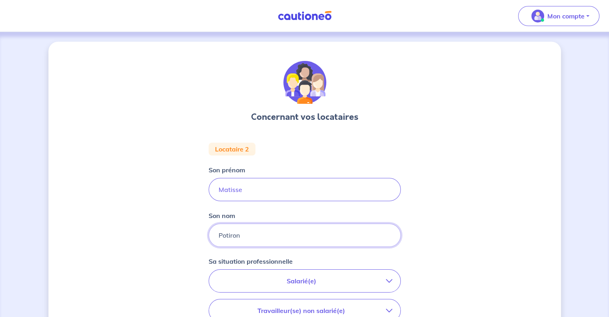
type input "Potiron"
click at [226, 275] on button "Salarié(e)" at bounding box center [304, 280] width 191 height 22
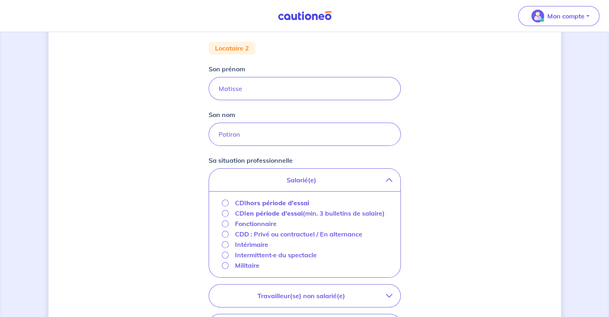
scroll to position [105, 0]
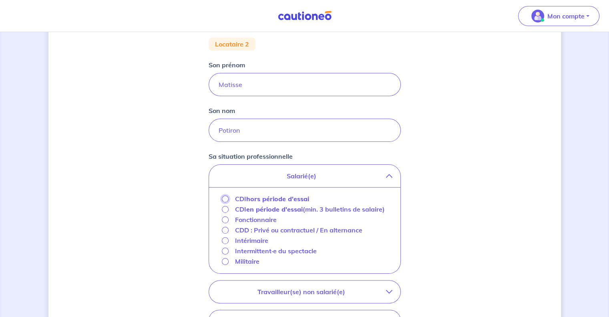
click at [224, 200] on input "CDI hors période d'essai" at bounding box center [225, 198] width 7 height 7
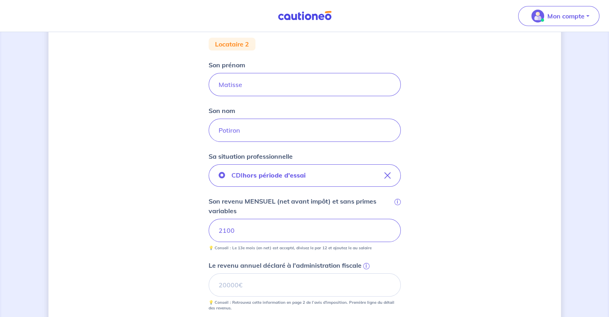
click at [200, 258] on div "Concernant vos locataires Locataire 2 Son prénom [PERSON_NAME] Son nom Potiron …" at bounding box center [304, 224] width 512 height 574
click at [249, 284] on input "Le revenu annuel déclaré à l'administration fiscale i" at bounding box center [304, 284] width 192 height 23
click at [383, 273] on input "0" at bounding box center [304, 284] width 192 height 23
type input "0"
click at [442, 265] on div "Concernant vos locataires Locataire 2 Son prénom [PERSON_NAME] Son nom Potiron …" at bounding box center [304, 224] width 512 height 574
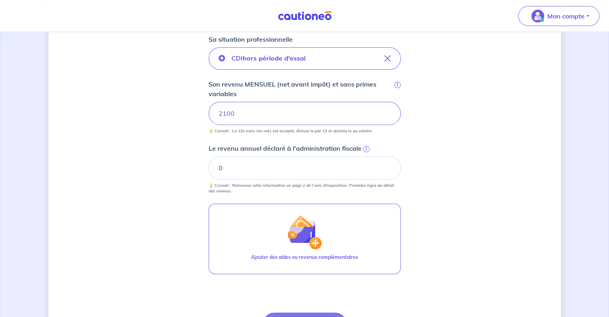
scroll to position [238, 0]
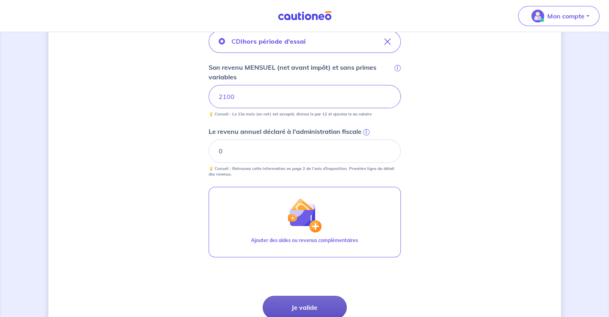
click at [309, 303] on button "Je valide" at bounding box center [305, 306] width 84 height 23
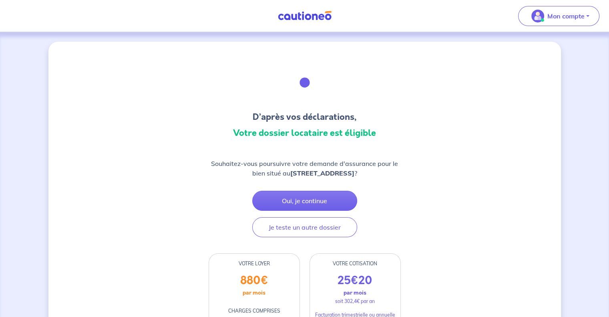
scroll to position [69, 0]
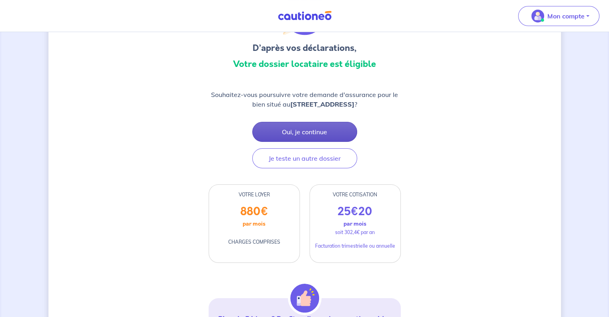
click at [315, 140] on button "Oui, je continue" at bounding box center [304, 132] width 105 height 20
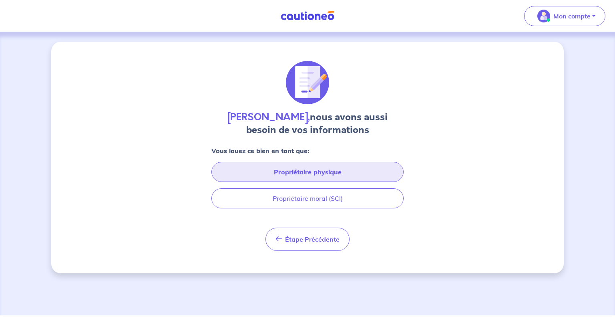
click at [349, 171] on button "Propriétaire physique" at bounding box center [307, 172] width 192 height 20
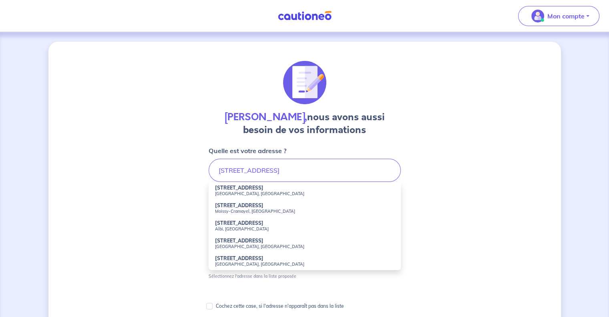
click at [270, 189] on li "[STREET_ADDRESS]" at bounding box center [304, 191] width 192 height 18
type input "[STREET_ADDRESS]"
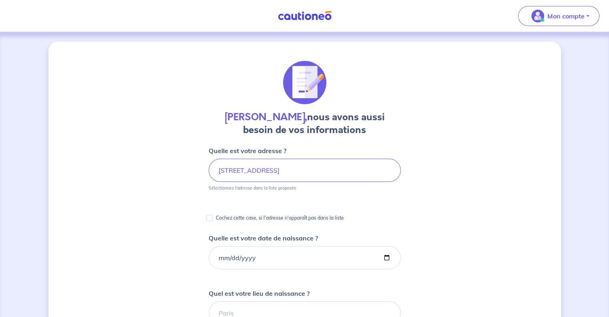
scroll to position [30, 0]
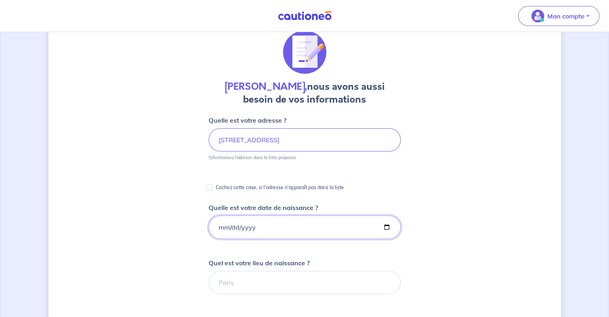
click at [390, 225] on input "Quelle est votre date de naissance ?" at bounding box center [304, 226] width 192 height 23
type input "[DATE]"
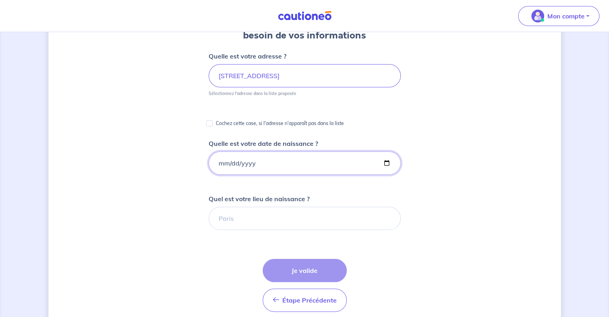
scroll to position [112, 0]
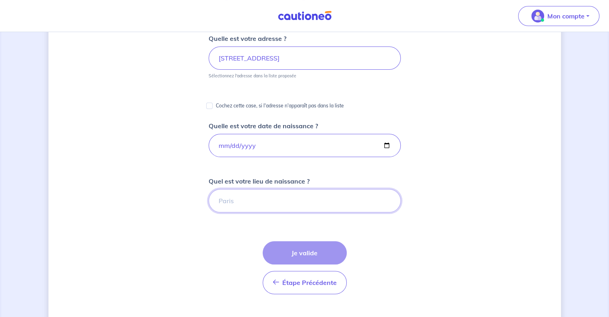
click at [261, 203] on input "Quel est votre lieu de naissance ?" at bounding box center [304, 200] width 192 height 23
type input "Tulle"
click at [277, 248] on button "Je valide" at bounding box center [305, 252] width 84 height 23
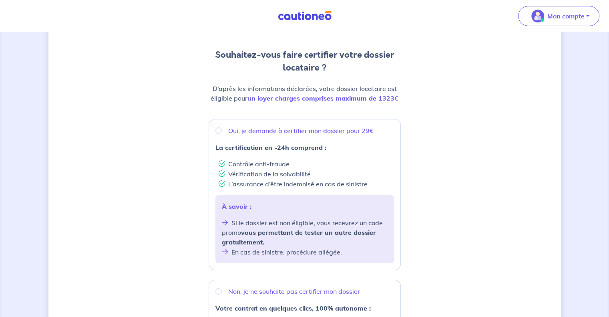
scroll to position [68, 0]
